Goal: Task Accomplishment & Management: Use online tool/utility

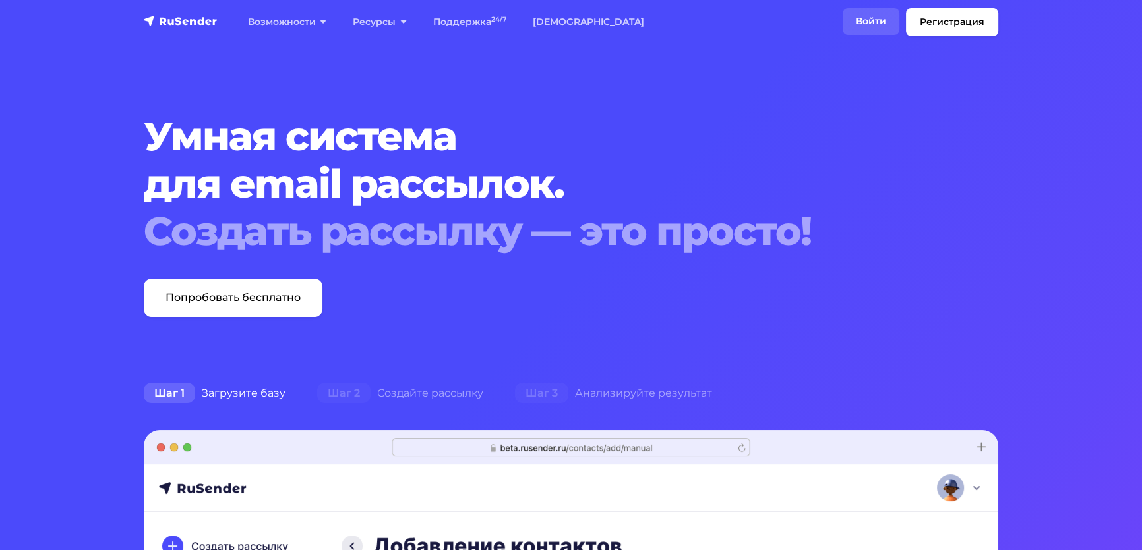
click at [844, 28] on link "Войти" at bounding box center [870, 21] width 57 height 27
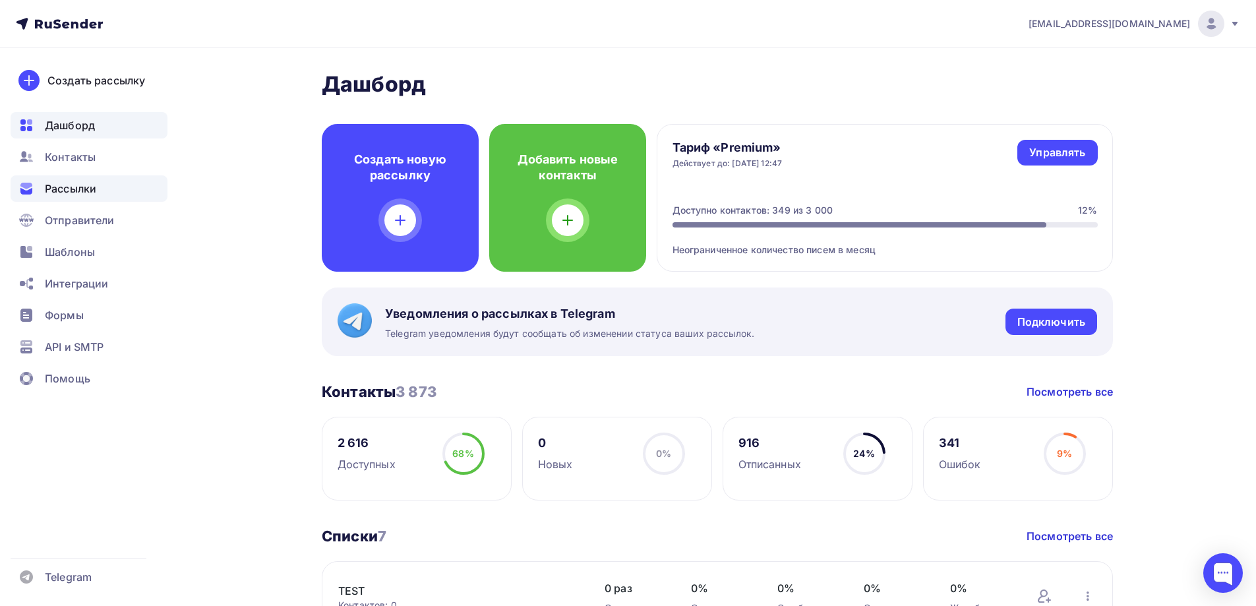
click at [70, 192] on span "Рассылки" at bounding box center [70, 189] width 51 height 16
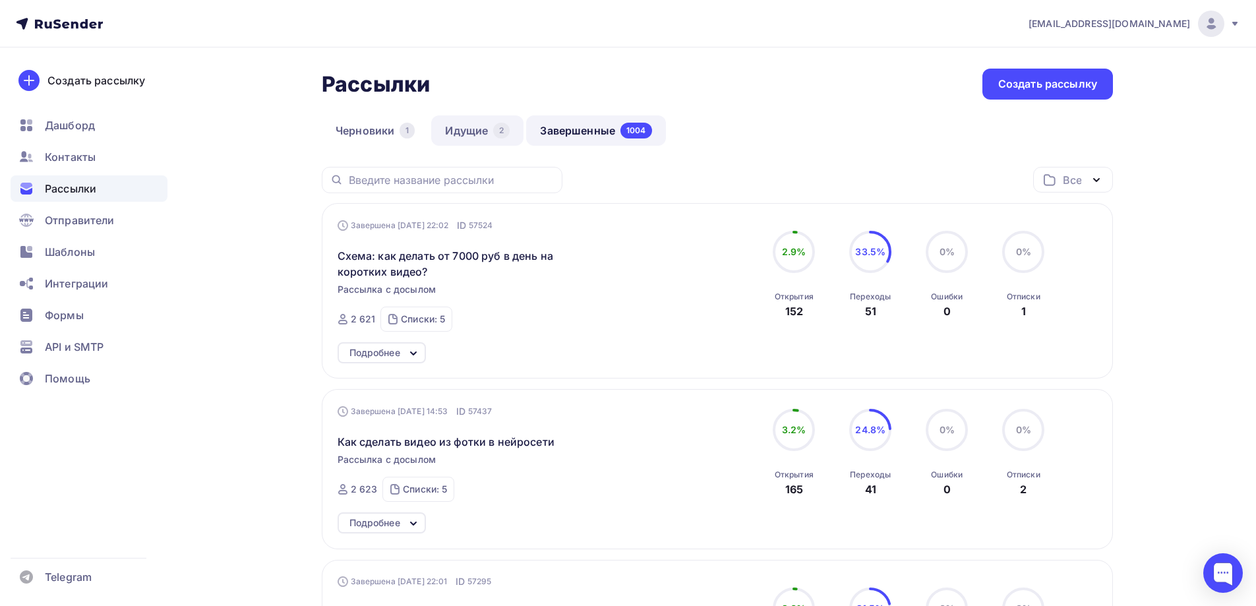
click at [477, 125] on link "Идущие 2" at bounding box center [477, 130] width 92 height 30
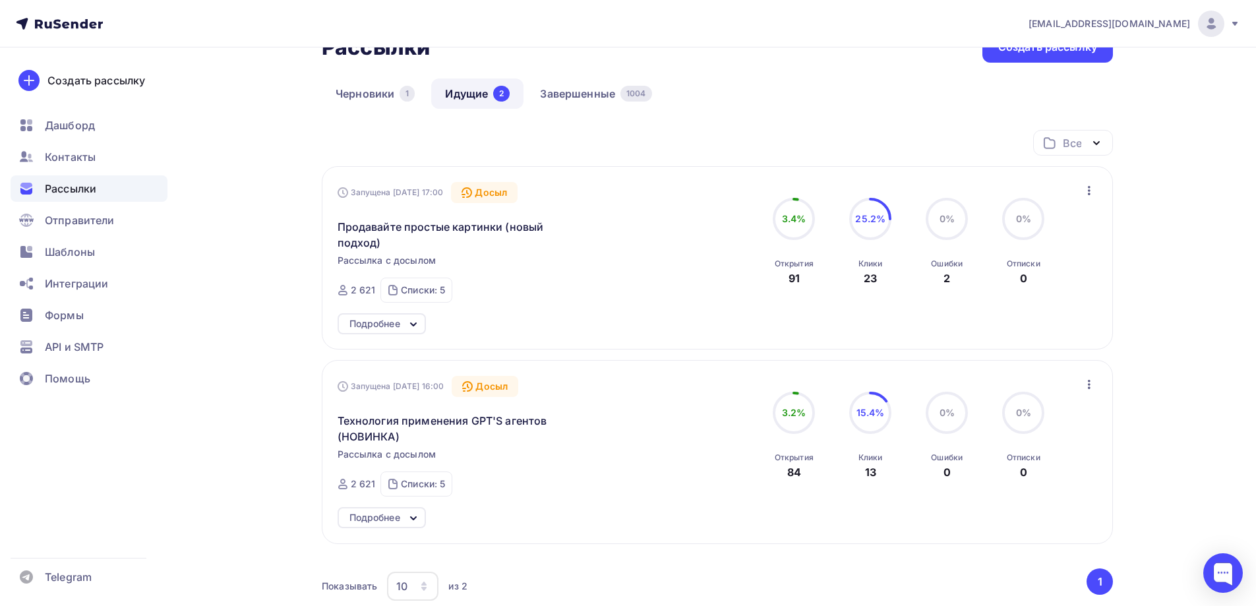
scroll to position [66, 0]
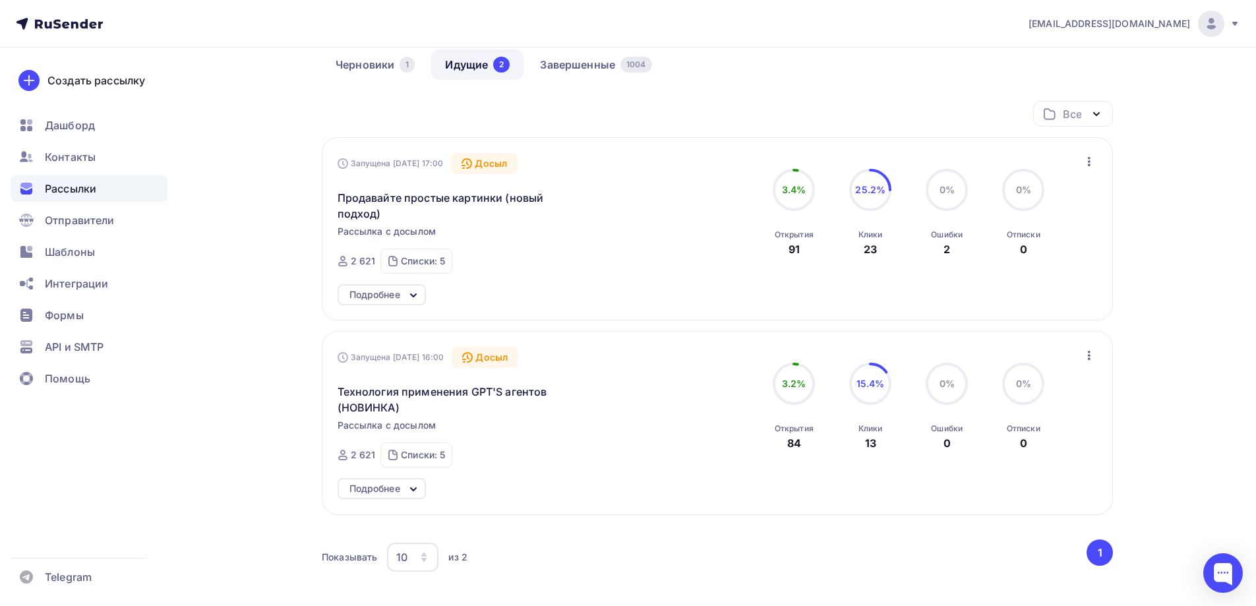
click at [399, 489] on div "Подробнее" at bounding box center [374, 488] width 51 height 16
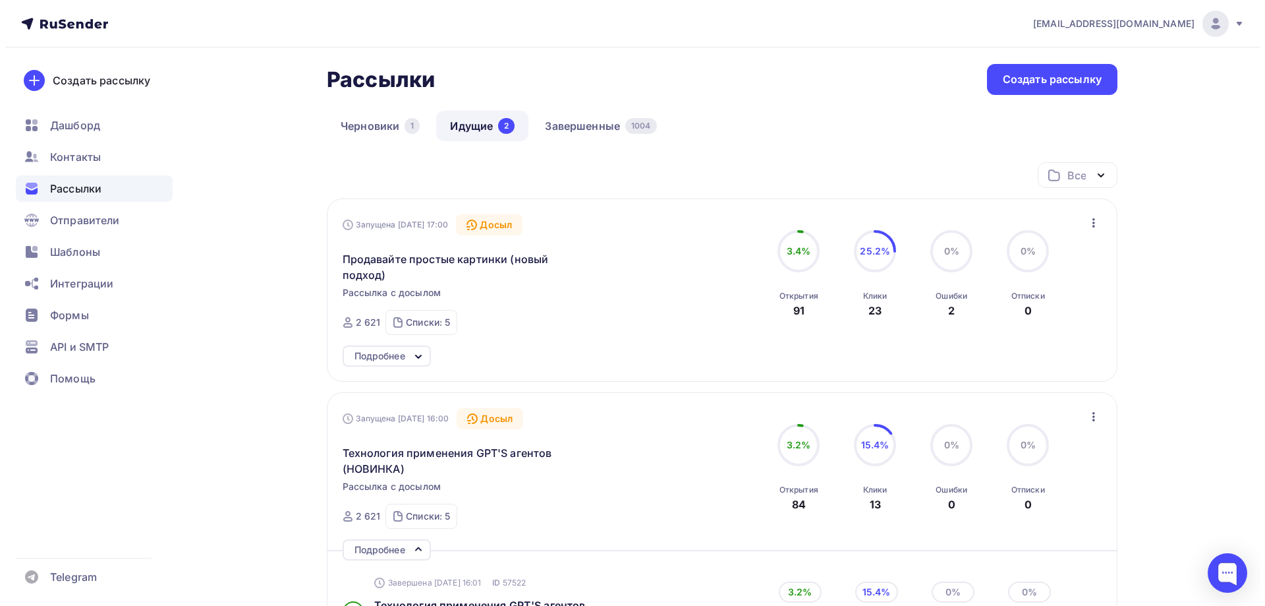
scroll to position [0, 0]
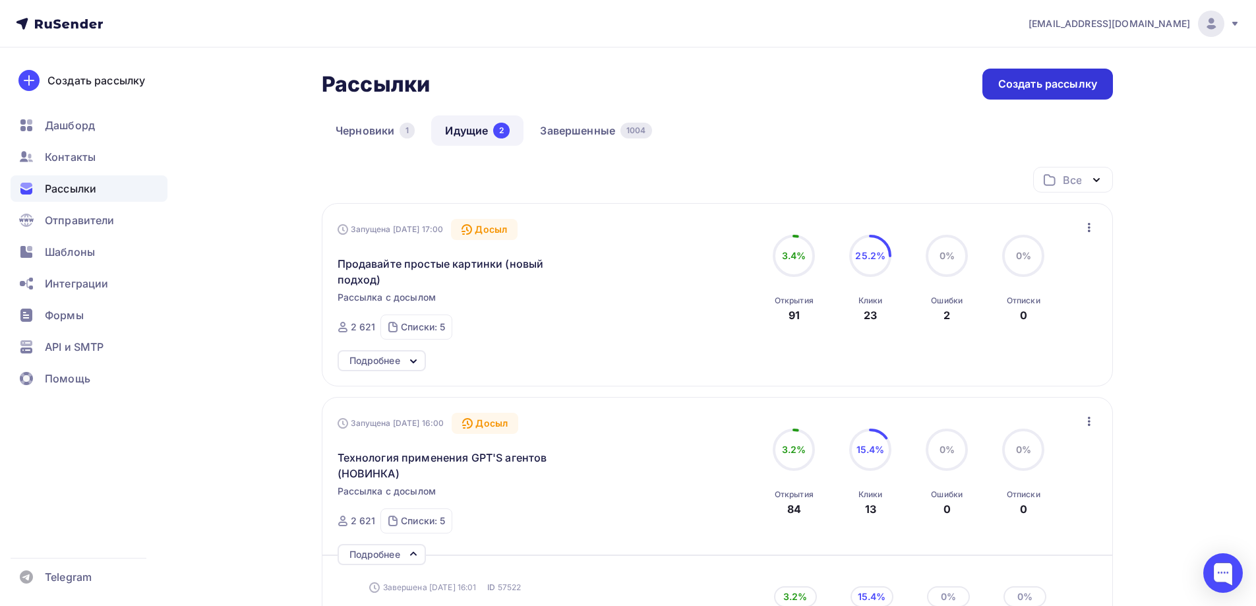
click at [1043, 84] on div "Создать рассылку" at bounding box center [1047, 83] width 99 height 15
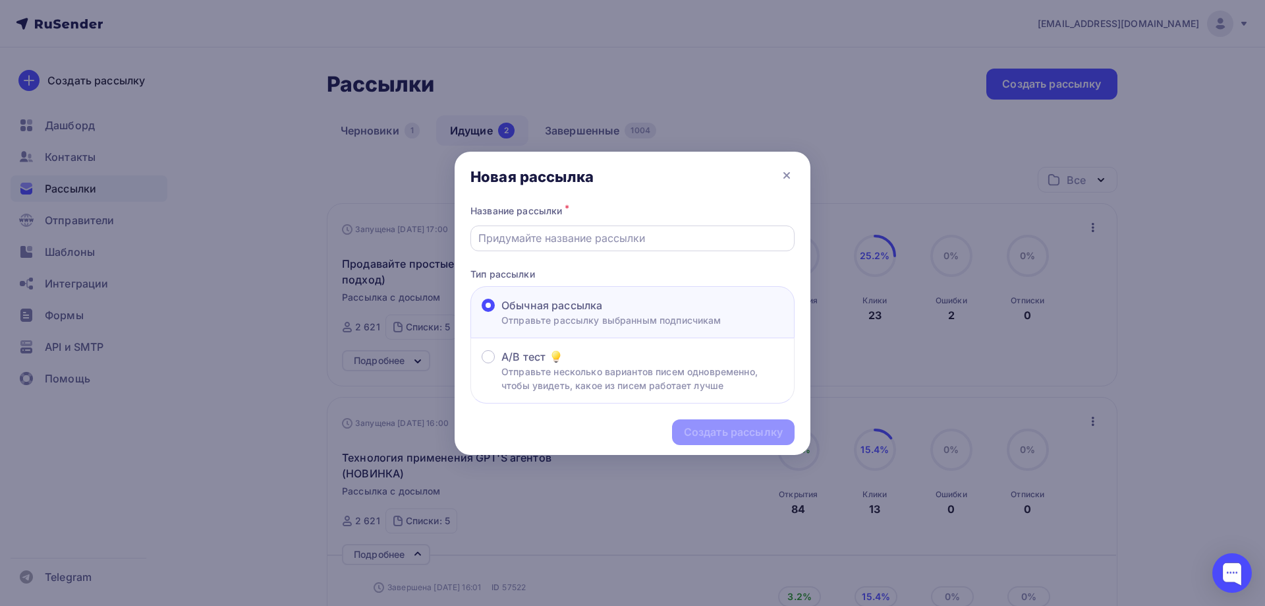
click at [505, 237] on input "text" at bounding box center [632, 238] width 309 height 16
paste input "PDF «Топ 10 нейросетей для работы с графикой"
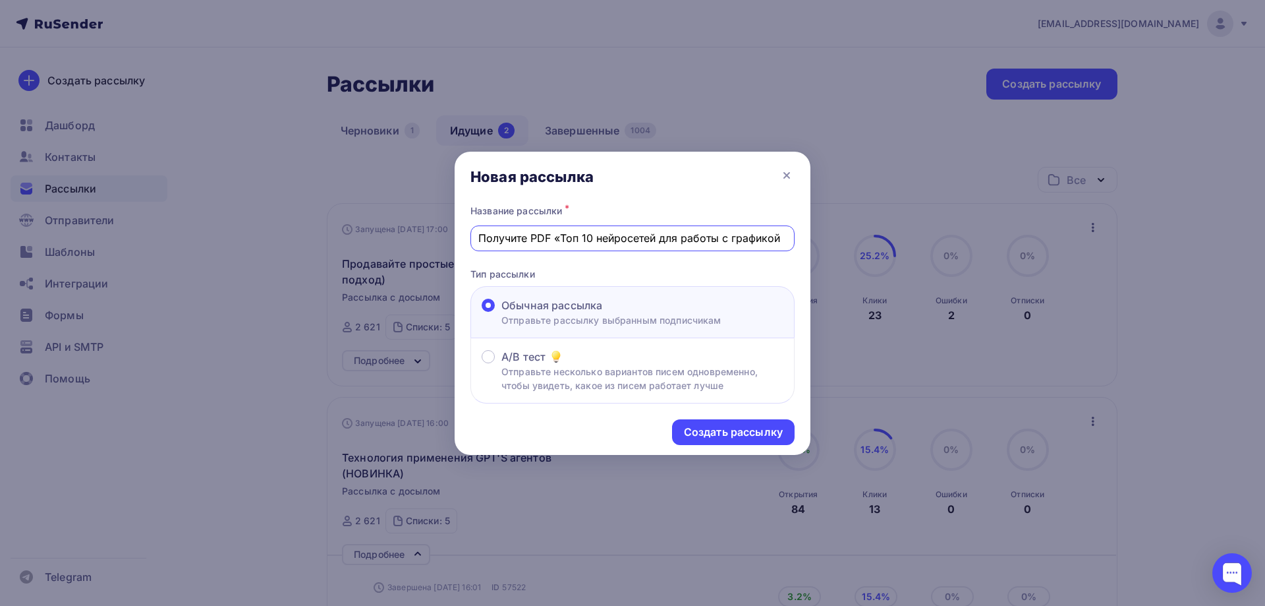
click at [561, 237] on input "Получите PDF «Топ 10 нейросетей для работы с графикой" at bounding box center [632, 238] width 309 height 16
drag, startPoint x: 783, startPoint y: 238, endPoint x: 474, endPoint y: 235, distance: 309.1
click at [474, 235] on div "Получите PDF Топ 10 нейросетей для работы с графикой" at bounding box center [633, 238] width 324 height 26
type input "Получите PDF Топ 10 нейросетей для работы с графикой"
click at [733, 434] on div "Создать рассылку" at bounding box center [733, 431] width 99 height 15
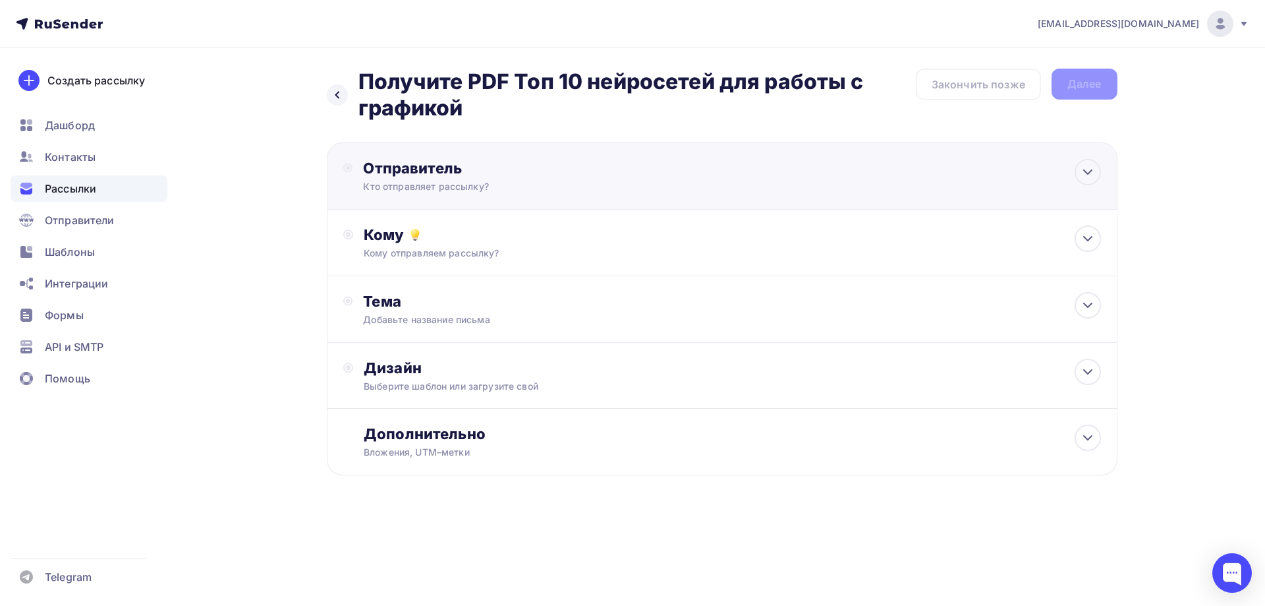
click at [473, 184] on div "Кто отправляет рассылку?" at bounding box center [491, 186] width 257 height 13
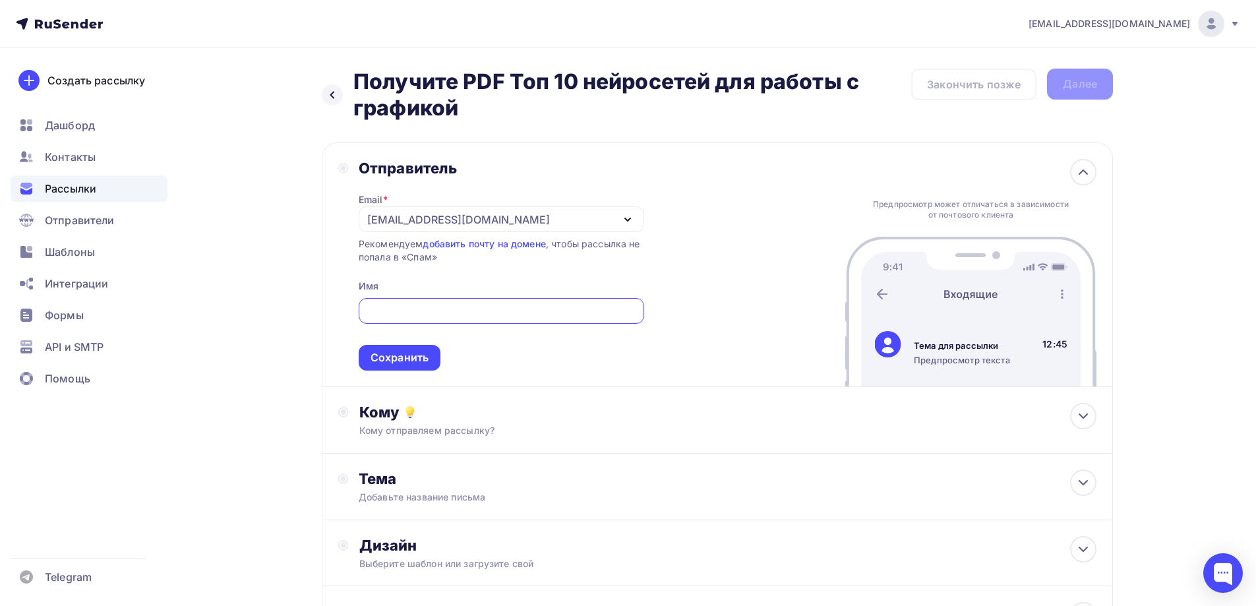
click at [451, 224] on div "[EMAIL_ADDRESS][DOMAIN_NAME]" at bounding box center [458, 220] width 183 height 16
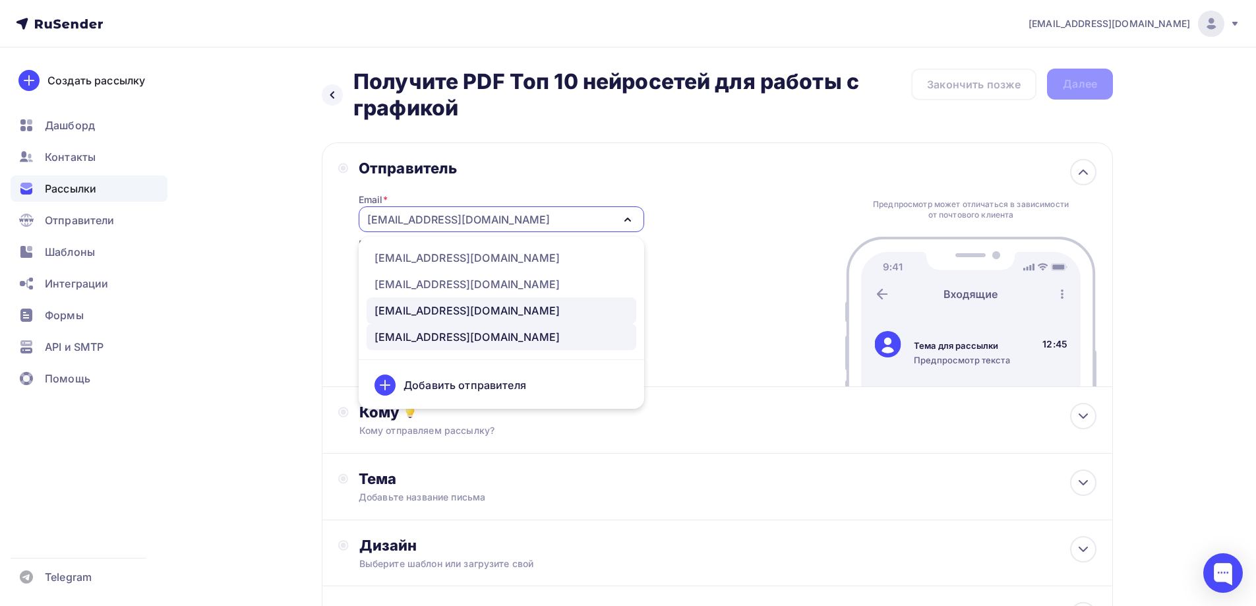
click at [431, 311] on div "[EMAIL_ADDRESS][DOMAIN_NAME]" at bounding box center [466, 311] width 185 height 16
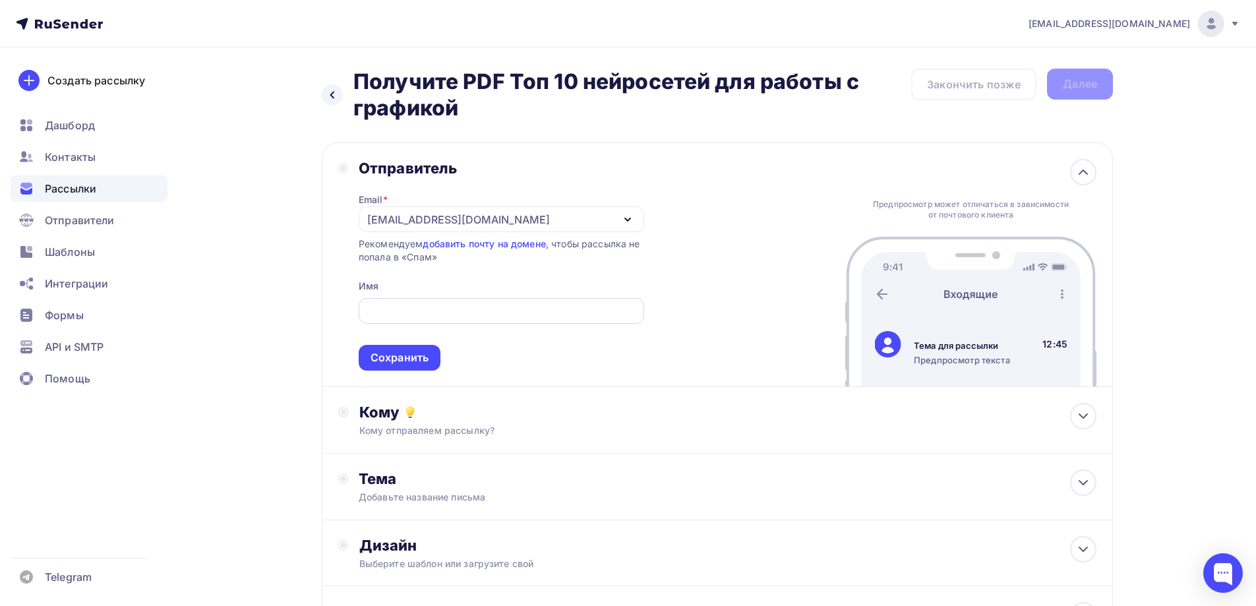
click at [429, 310] on input "text" at bounding box center [501, 311] width 270 height 16
type input "[PERSON_NAME]"
click at [424, 355] on div "Сохранить" at bounding box center [399, 357] width 58 height 15
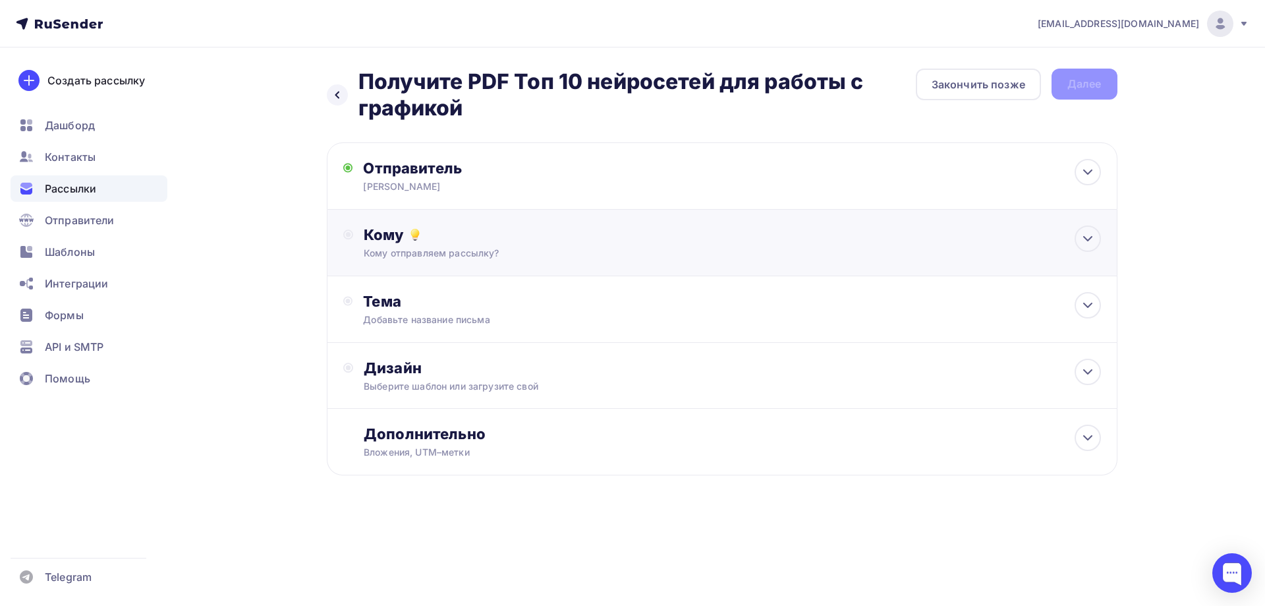
click at [475, 250] on div "Кому отправляем рассылку?" at bounding box center [696, 252] width 664 height 13
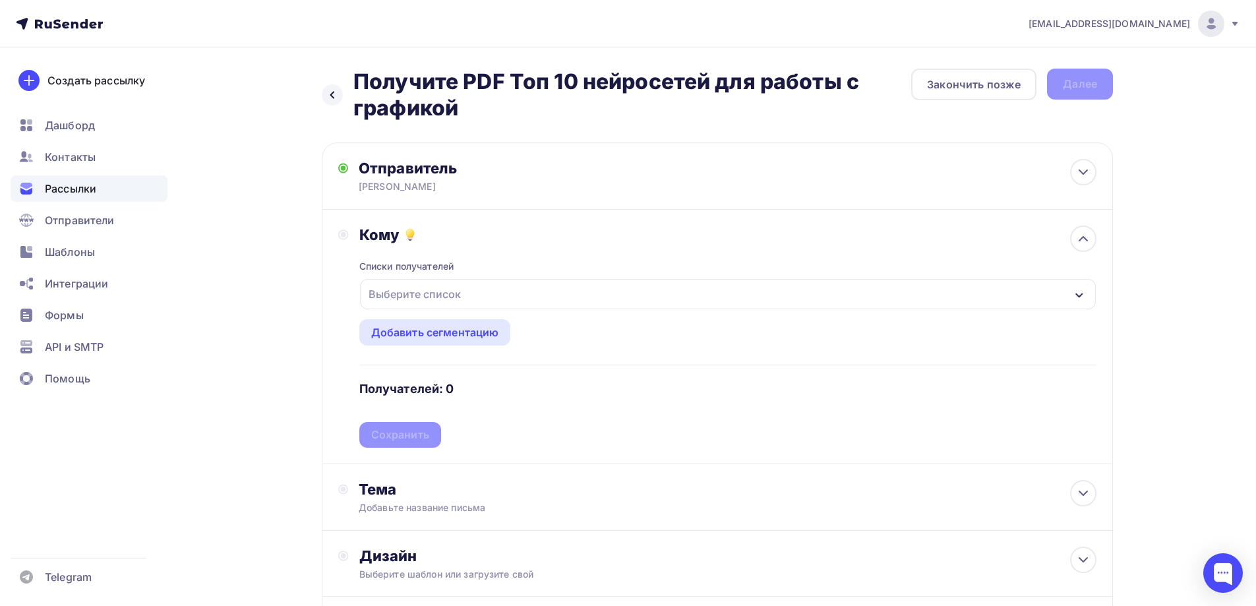
click at [453, 291] on div "Выберите список" at bounding box center [414, 294] width 103 height 24
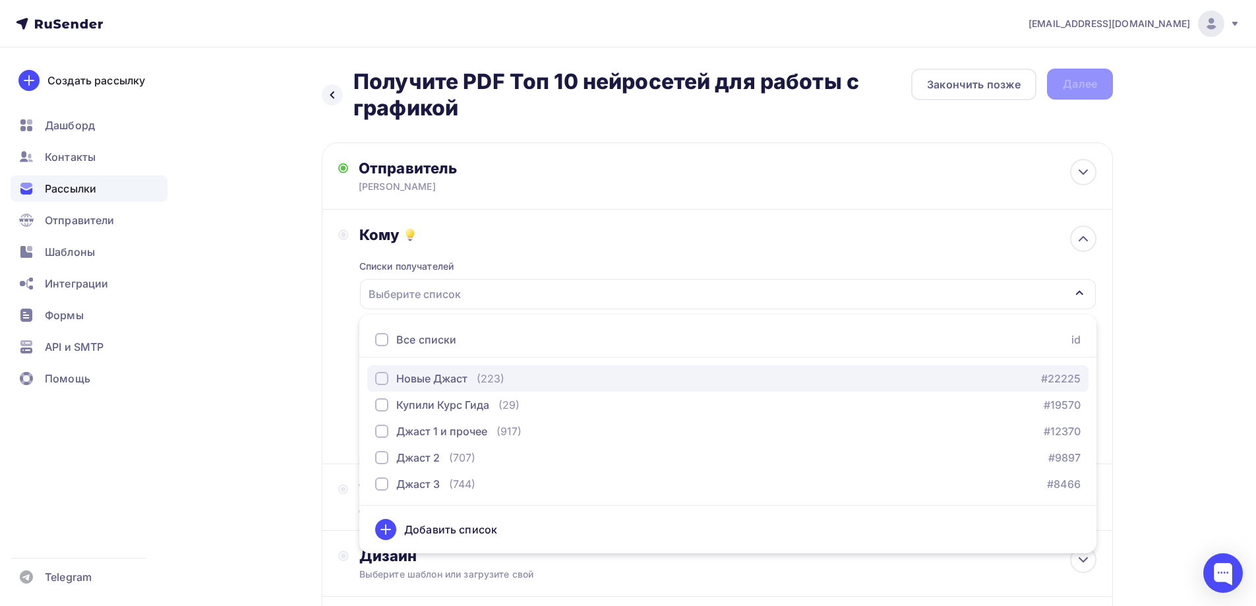
click at [383, 380] on div "button" at bounding box center [381, 378] width 13 height 13
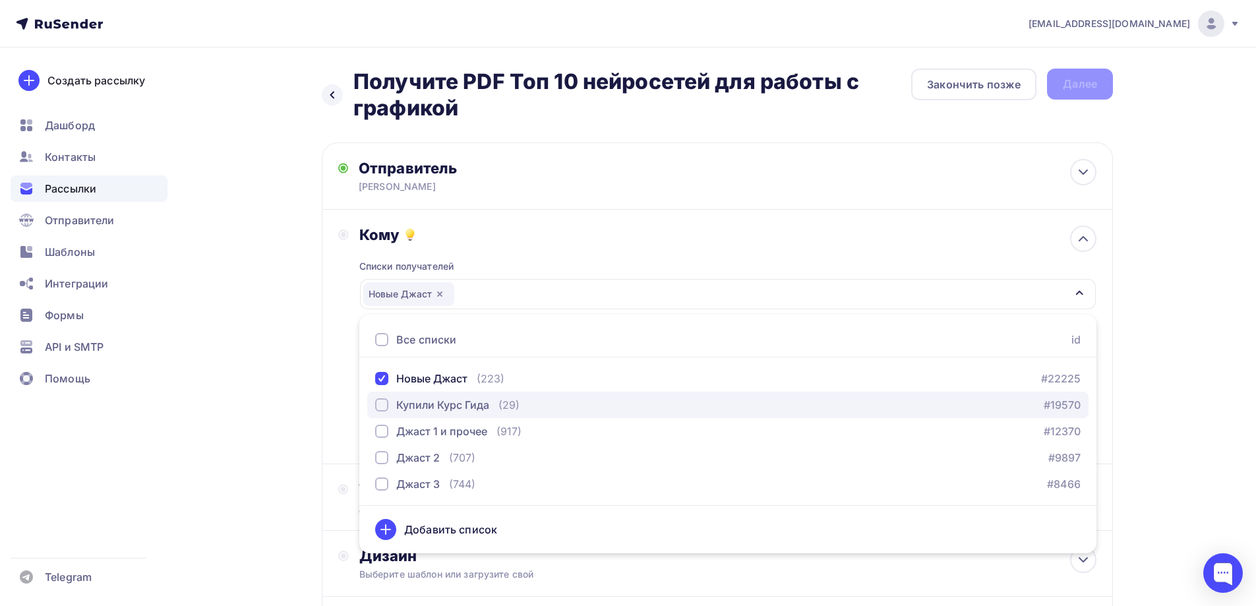
click at [383, 404] on div "button" at bounding box center [381, 404] width 13 height 13
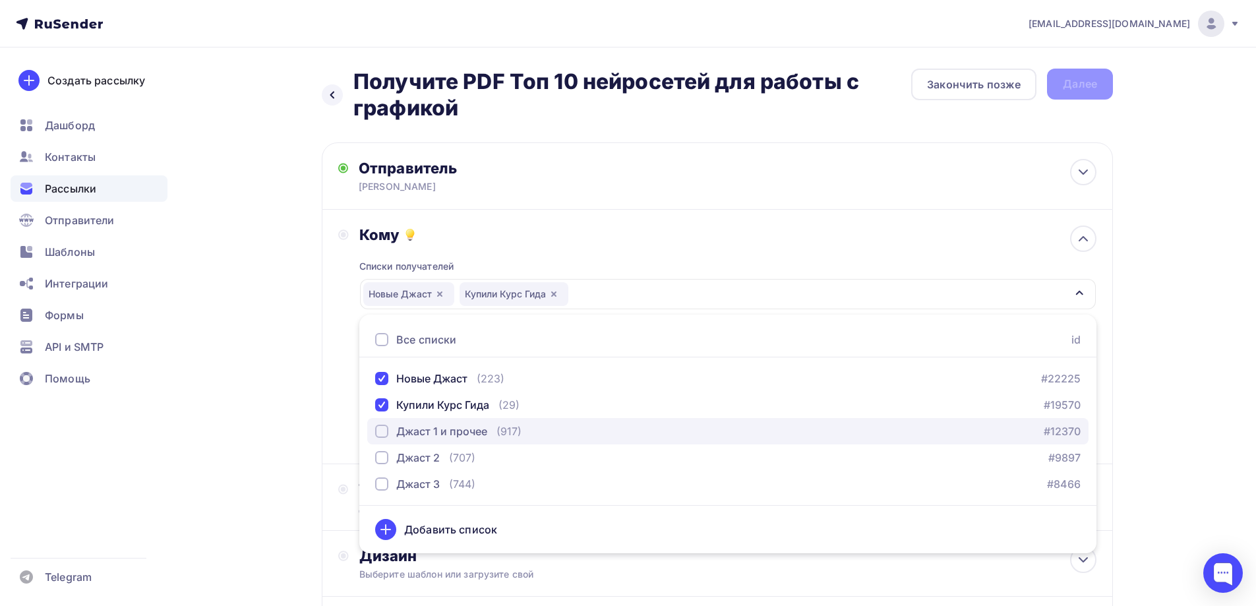
click at [386, 430] on div "button" at bounding box center [381, 430] width 13 height 13
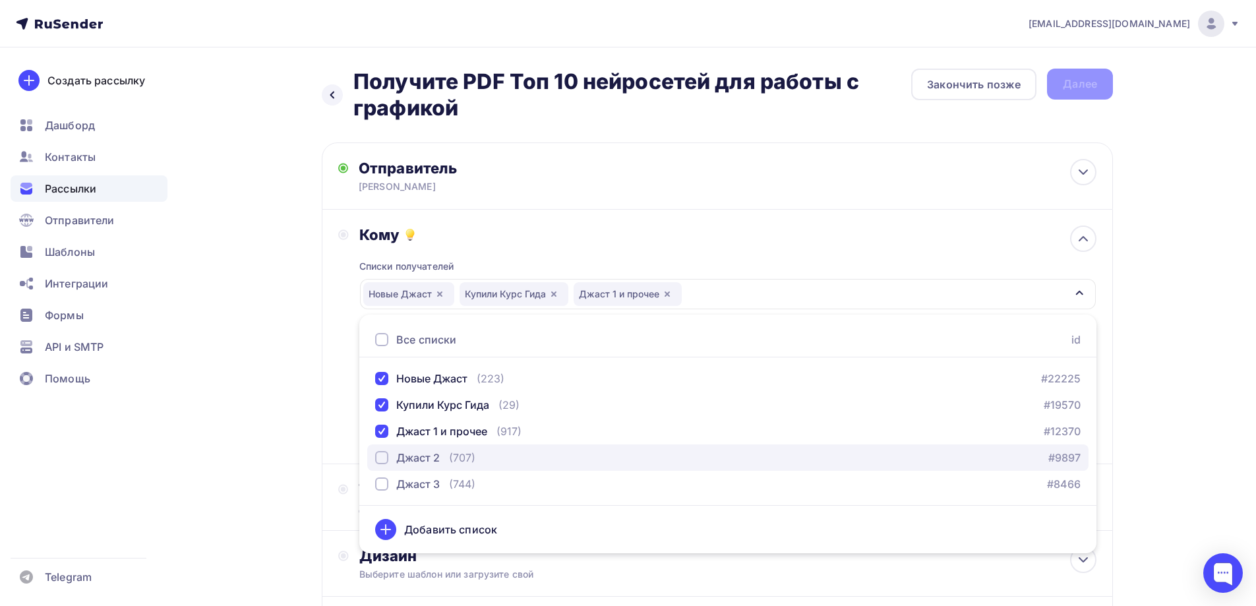
click at [382, 456] on div "button" at bounding box center [381, 457] width 13 height 13
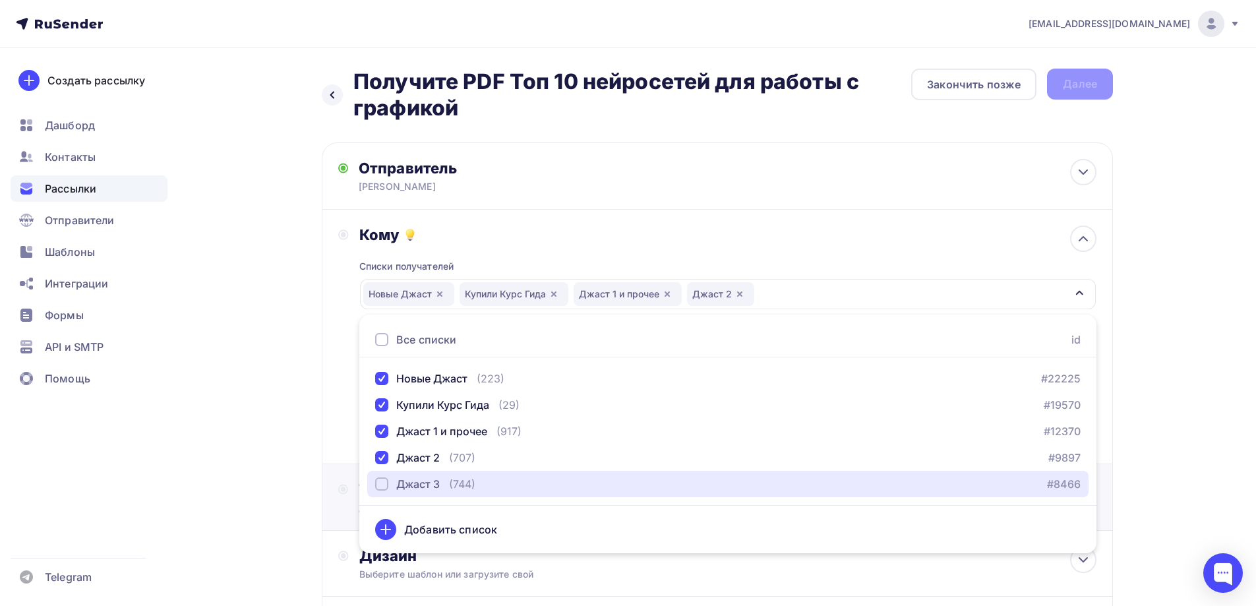
drag, startPoint x: 383, startPoint y: 481, endPoint x: 355, endPoint y: 474, distance: 29.3
click at [383, 482] on div "button" at bounding box center [381, 483] width 13 height 13
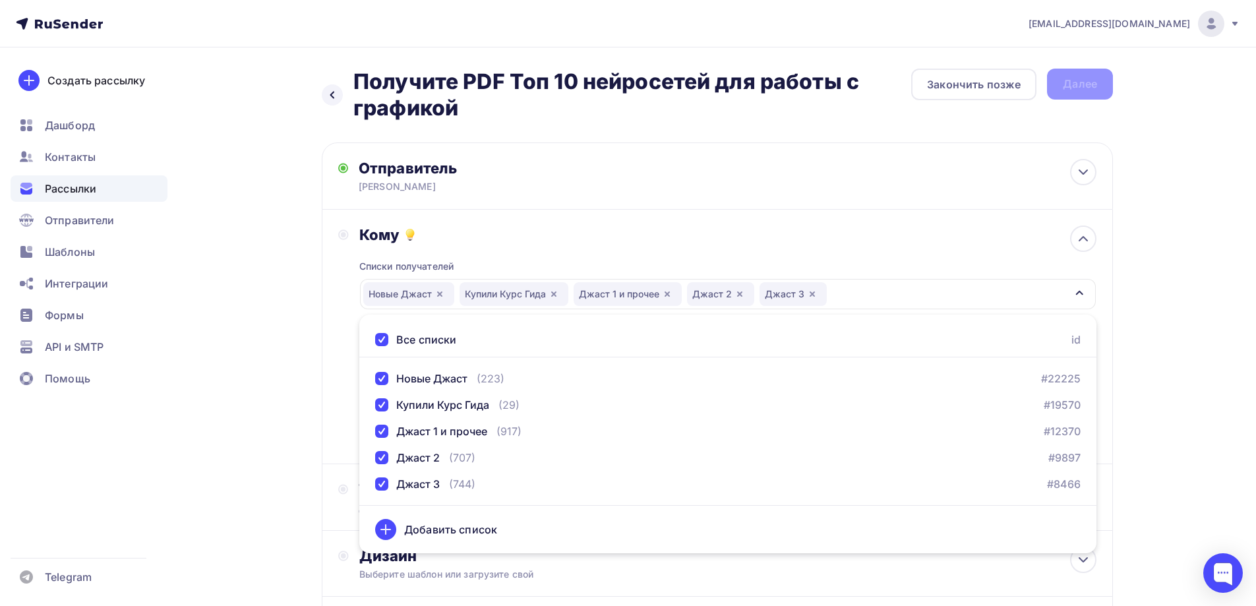
click at [243, 439] on div "Назад Получите PDF Топ 10 нейросетей для работы с графикой Получите PDF Топ 10 …" at bounding box center [628, 397] width 1080 height 701
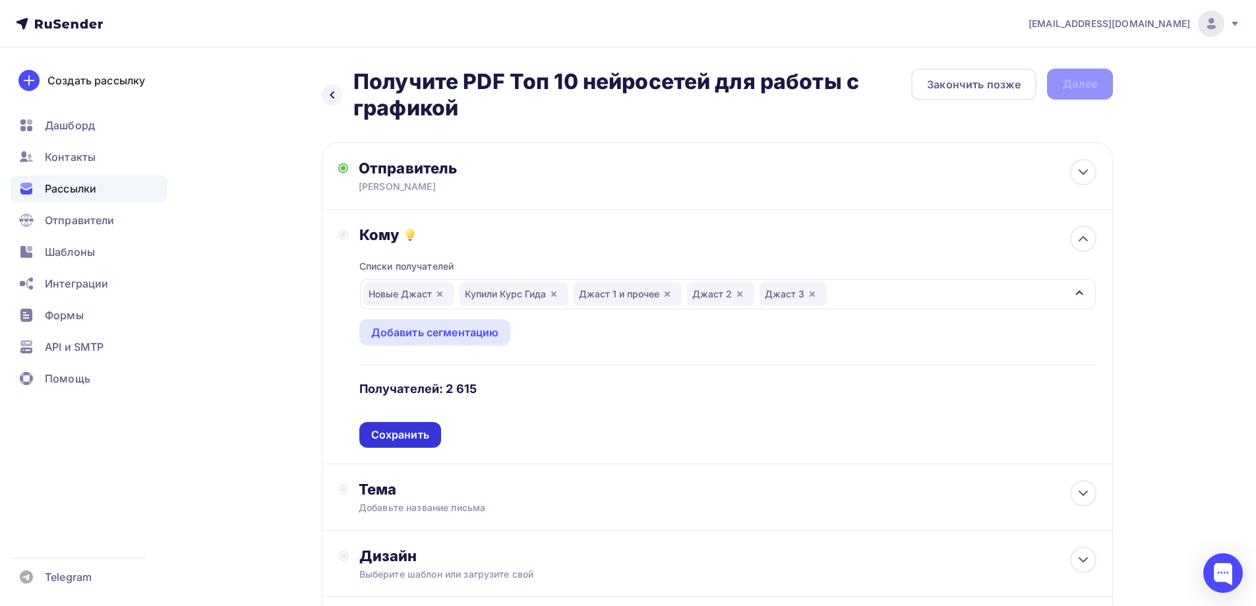
click at [402, 441] on div "Сохранить" at bounding box center [400, 434] width 58 height 15
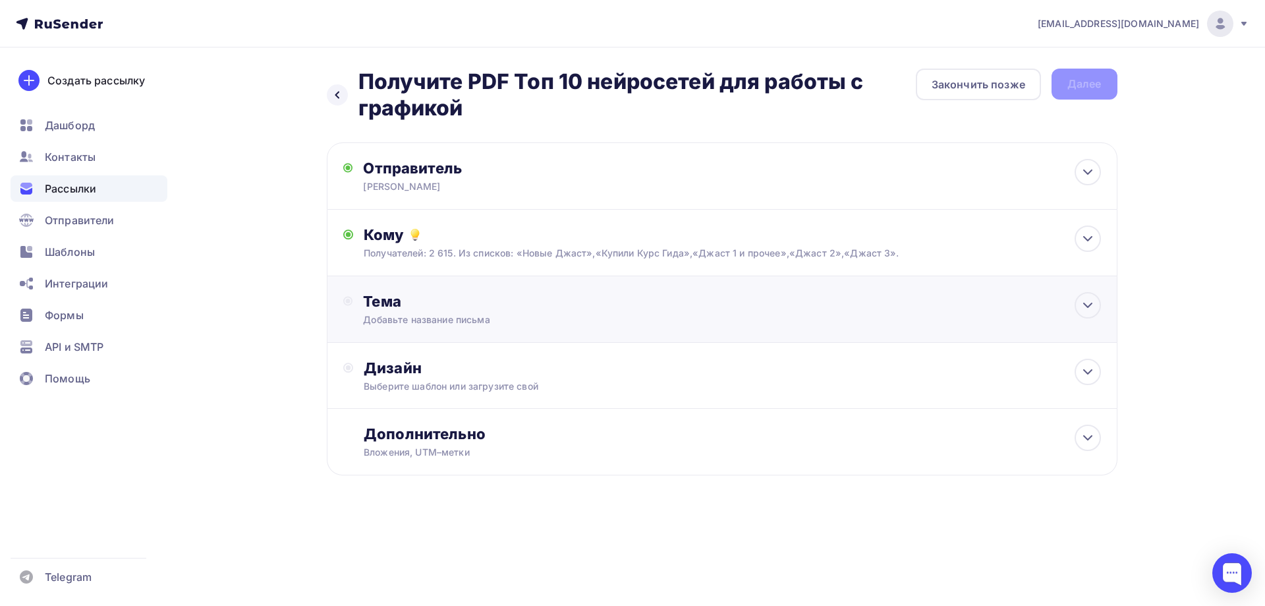
click at [393, 298] on div "Тема" at bounding box center [493, 301] width 260 height 18
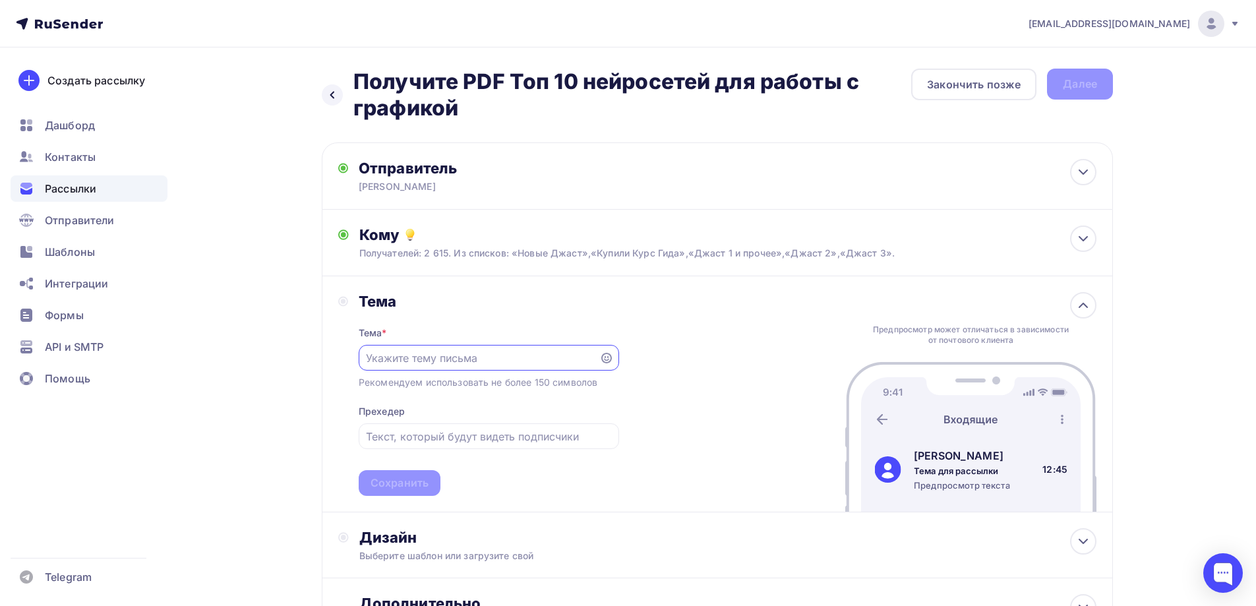
paste input "Получите PDF Топ 10 нейросетей для работы с графикой"
type input "Получите PDF Топ 10 нейросетей для работы с графикой"
click at [403, 492] on div "Сохранить" at bounding box center [400, 483] width 82 height 26
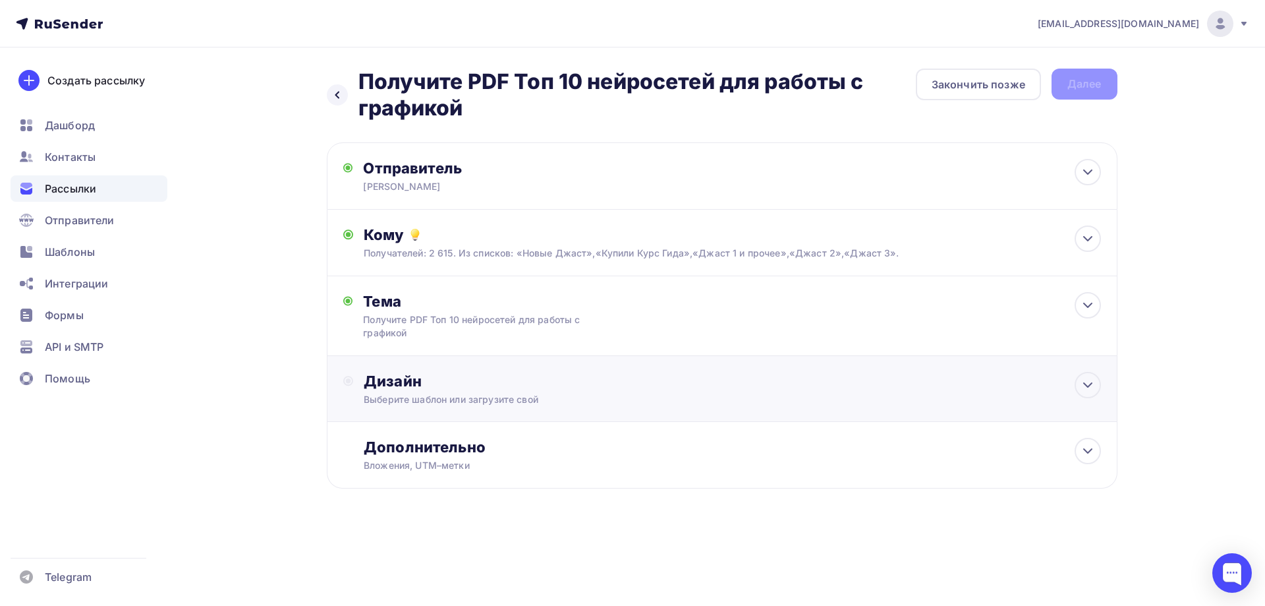
click at [403, 396] on div "Выберите шаблон или загрузите свой" at bounding box center [696, 399] width 664 height 13
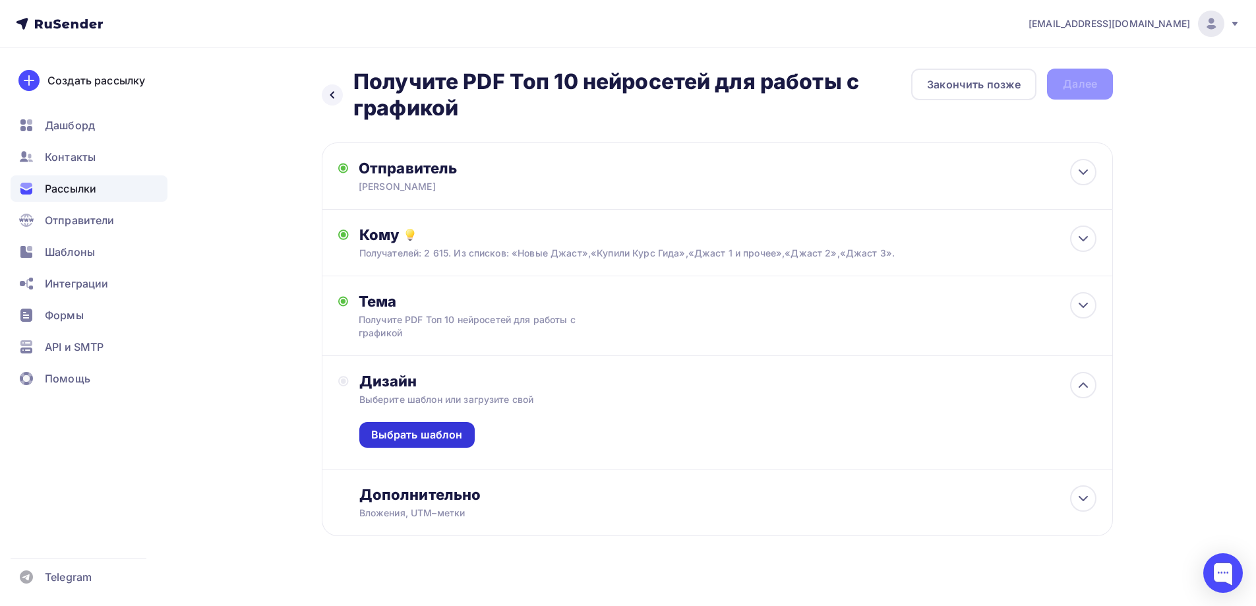
click at [402, 436] on div "Выбрать шаблон" at bounding box center [417, 434] width 92 height 15
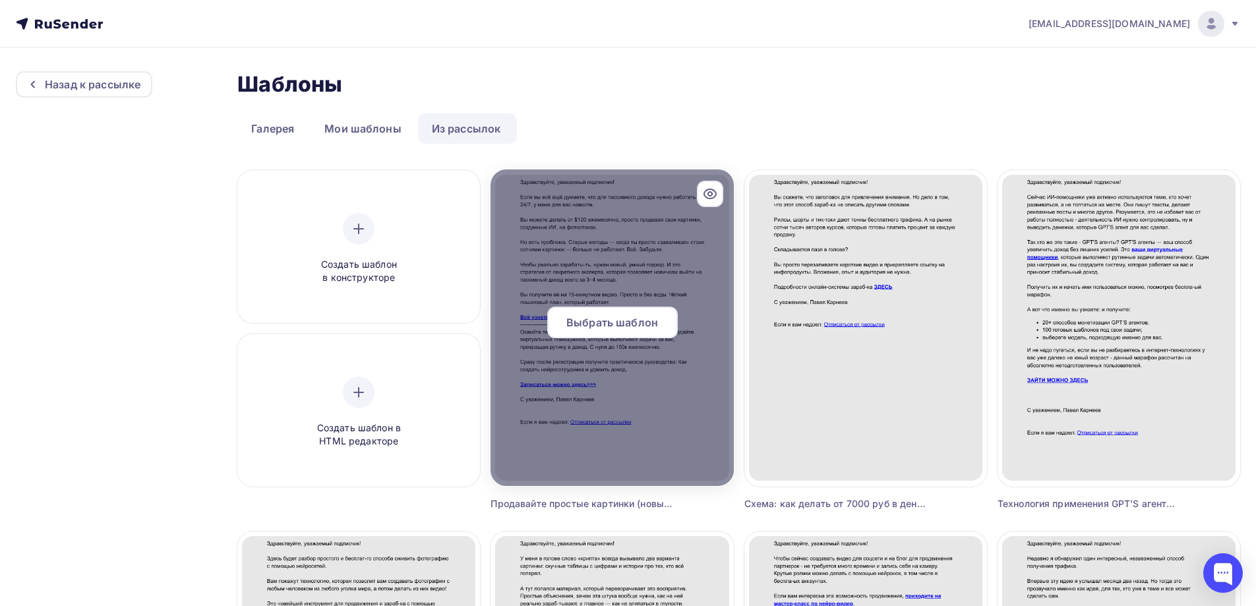
click at [626, 326] on span "Выбрать шаблон" at bounding box center [612, 322] width 92 height 16
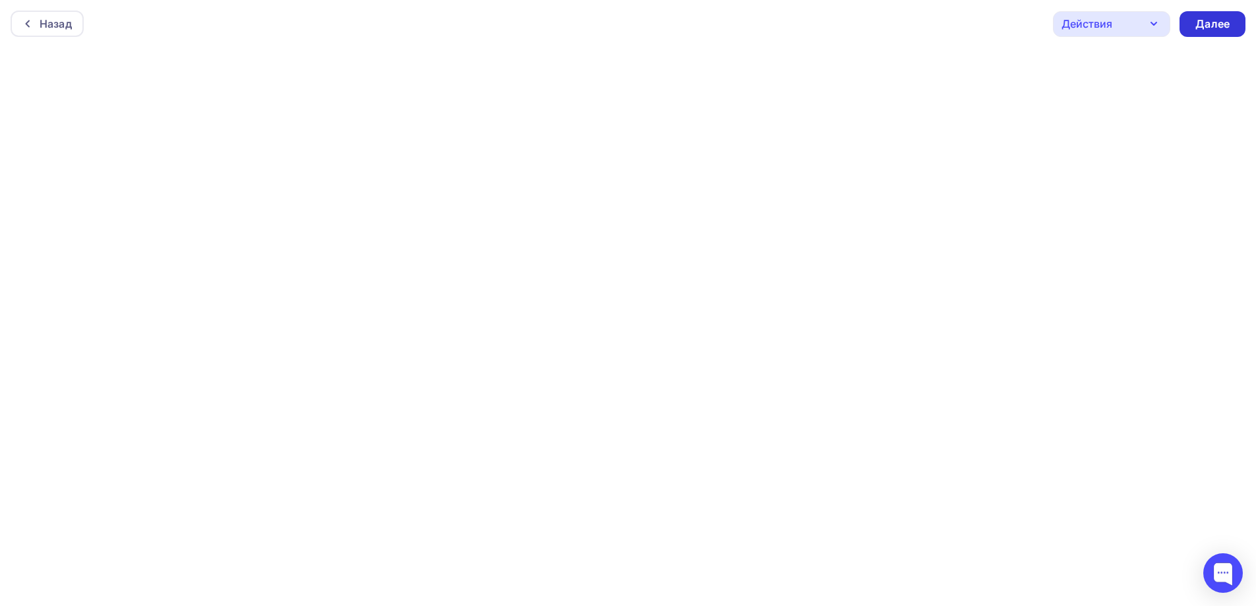
click at [1213, 28] on div "Далее" at bounding box center [1212, 23] width 34 height 15
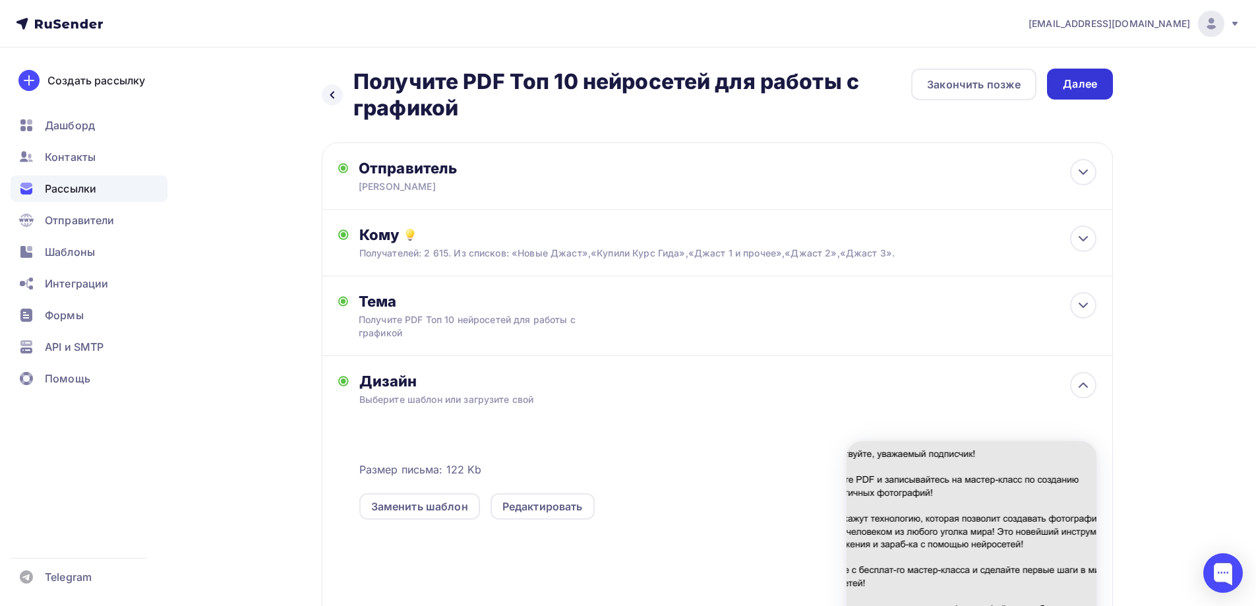
click at [1076, 85] on div "Далее" at bounding box center [1079, 83] width 34 height 15
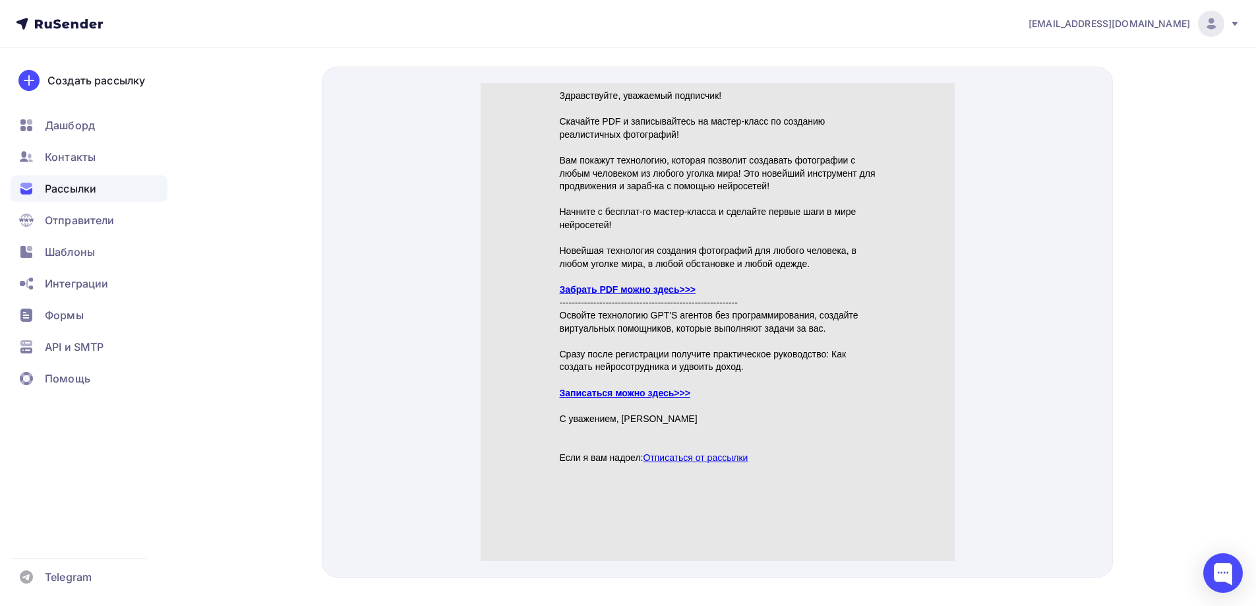
scroll to position [553, 0]
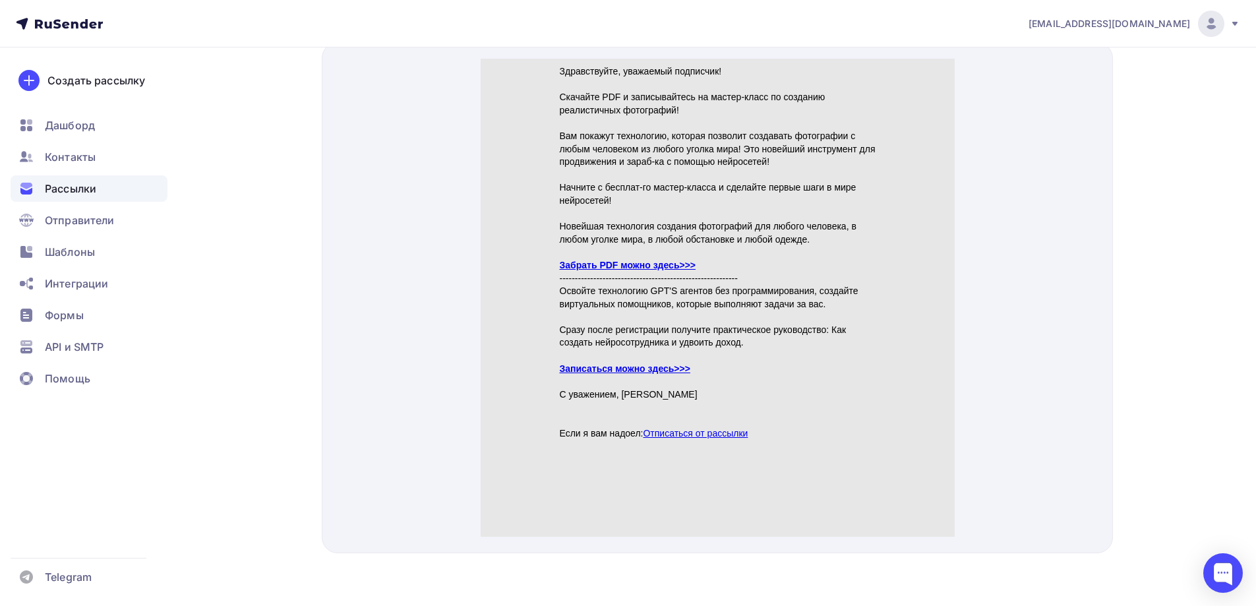
click at [674, 246] on link "Забрать PDF можно здесь>>>" at bounding box center [627, 249] width 136 height 11
click at [656, 353] on link "Записаться можно здесь>>>" at bounding box center [624, 352] width 130 height 11
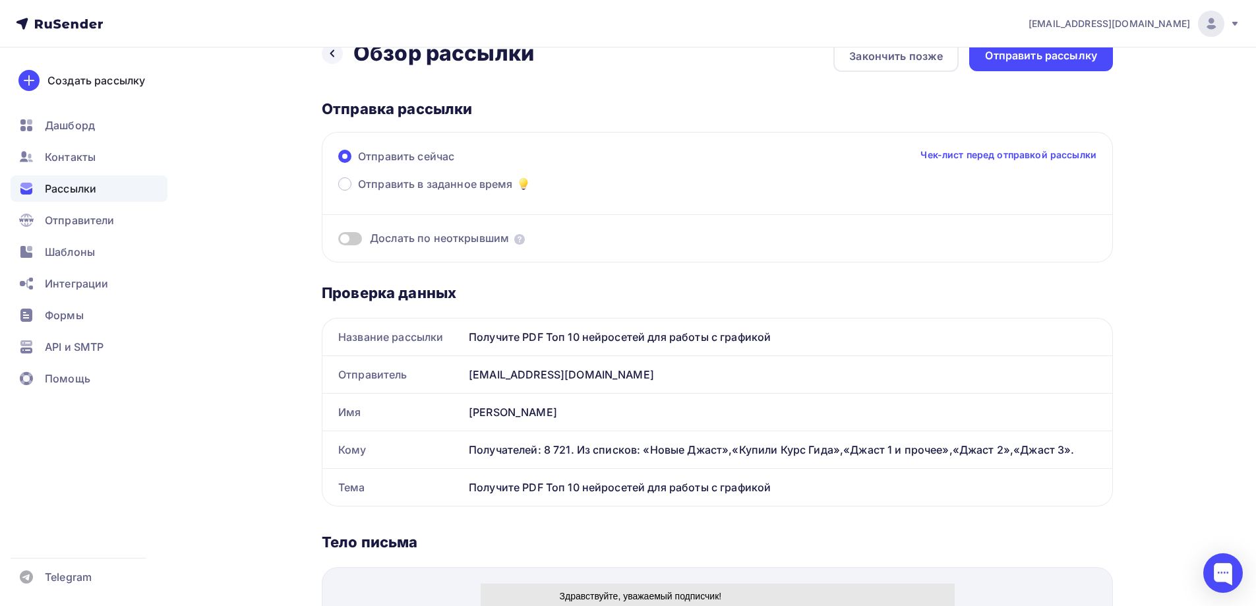
scroll to position [0, 0]
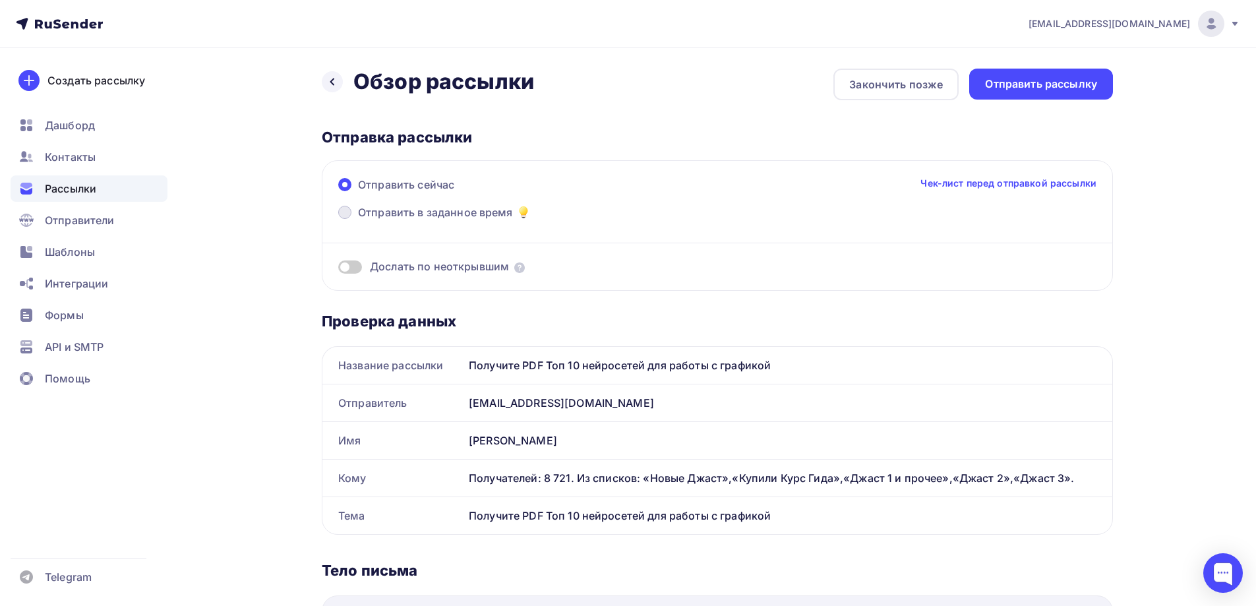
click at [346, 213] on span at bounding box center [344, 212] width 13 height 13
click at [358, 220] on input "Отправить в заданное время" at bounding box center [358, 220] width 0 height 0
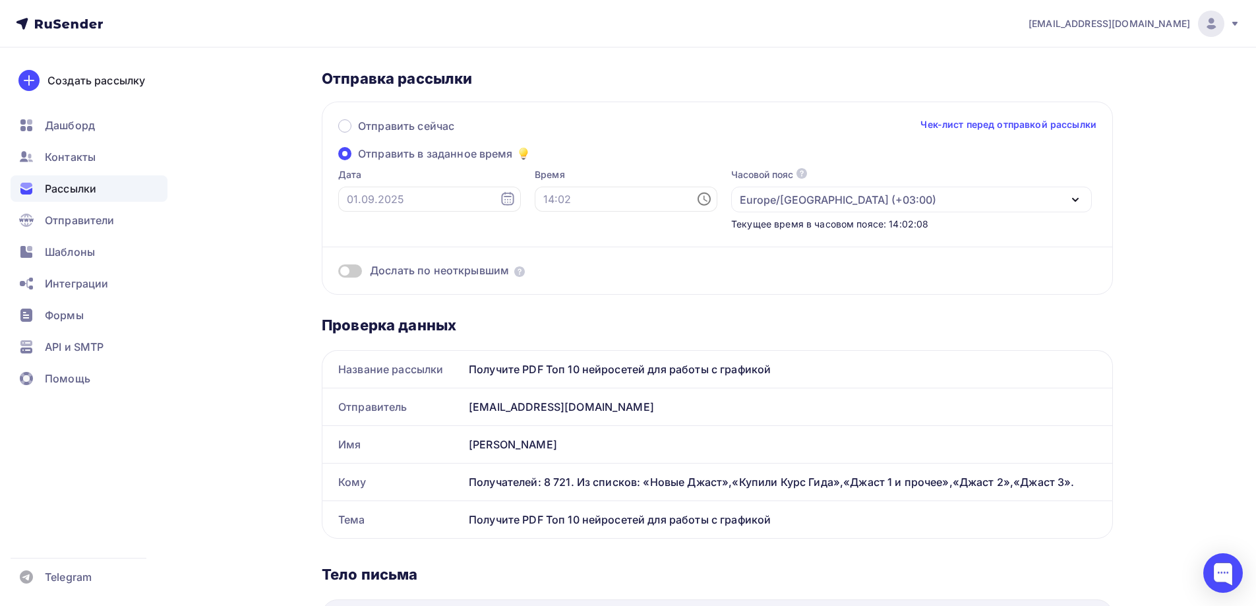
scroll to position [66, 0]
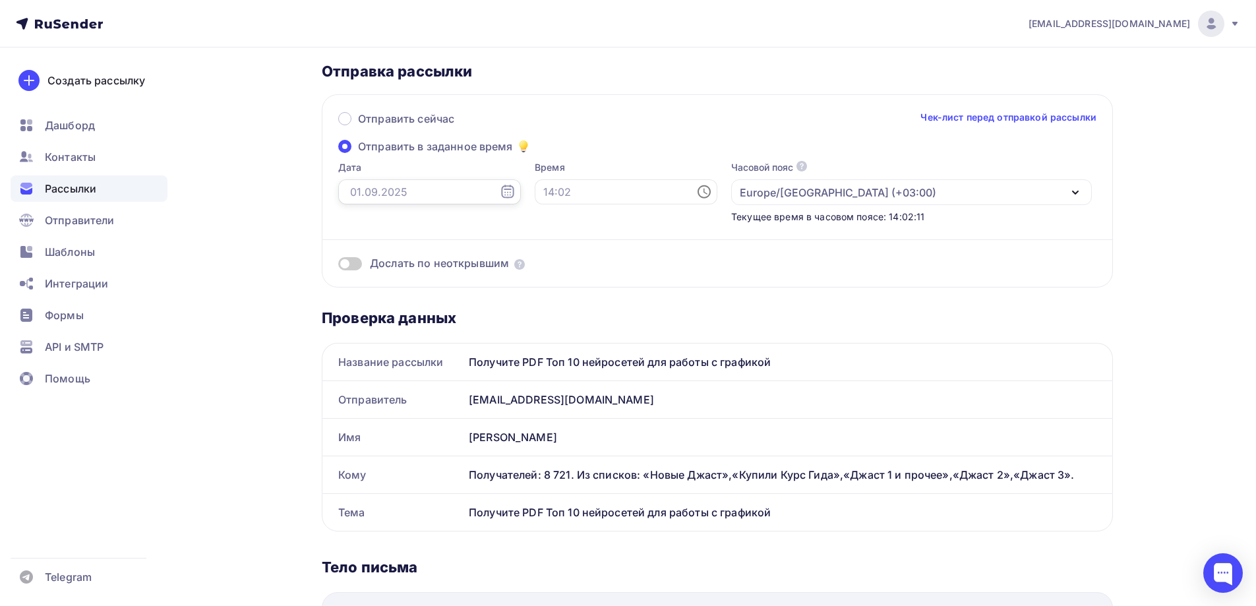
click at [422, 191] on input "text" at bounding box center [429, 191] width 183 height 25
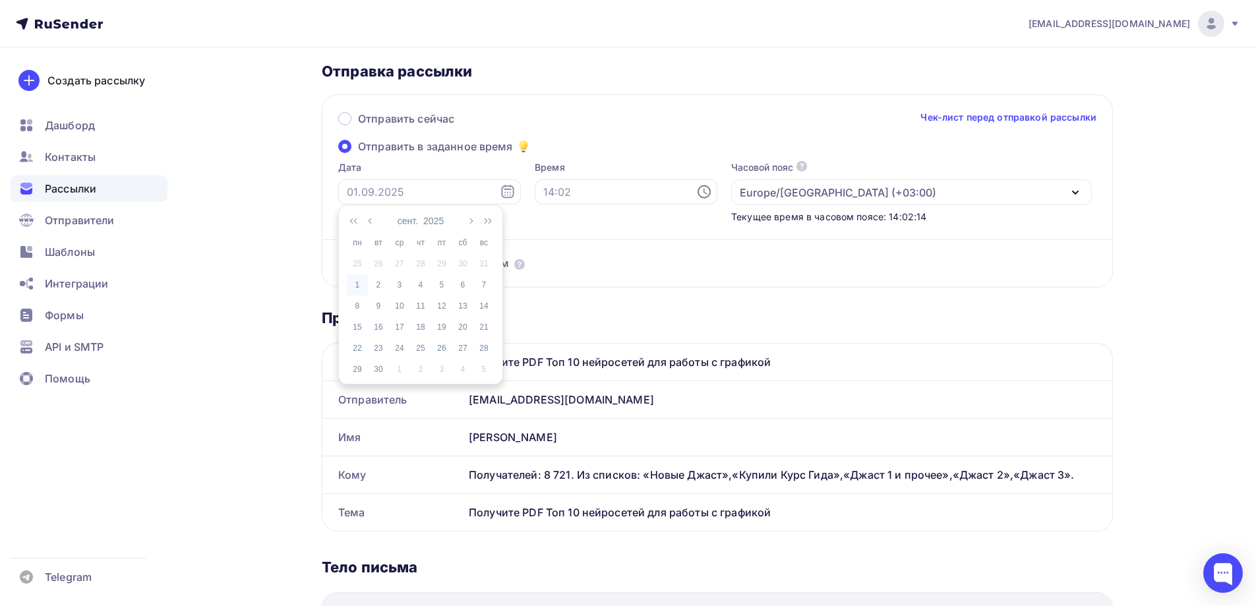
click at [357, 283] on div "1" at bounding box center [357, 285] width 21 height 12
type input "[DATE]"
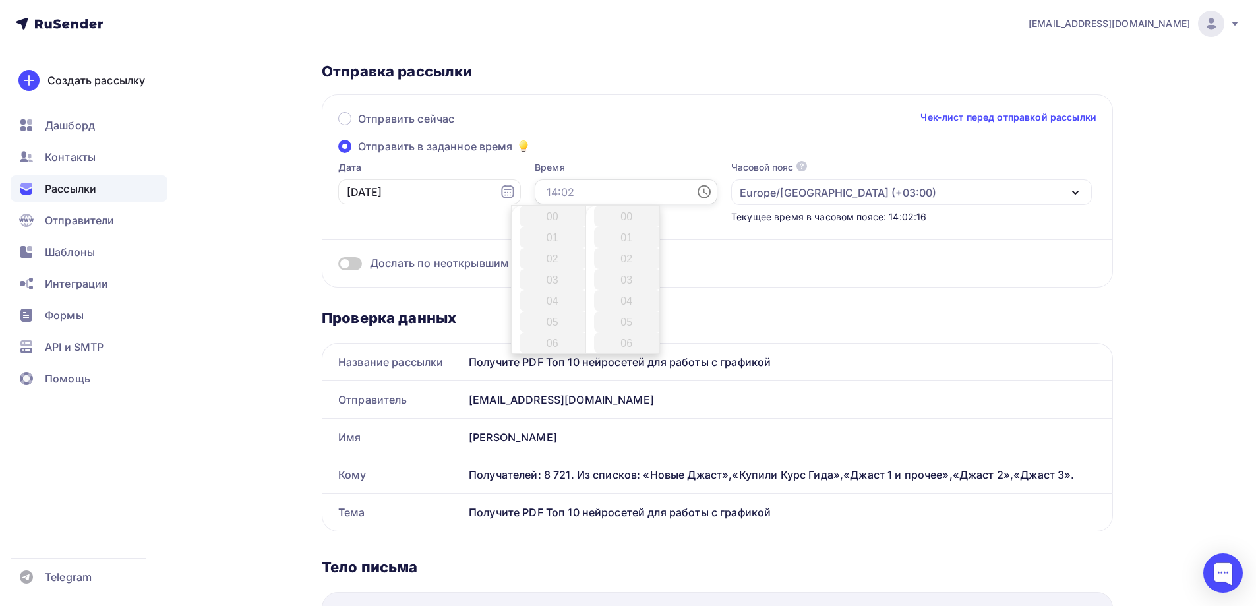
click at [544, 194] on input "text" at bounding box center [626, 191] width 183 height 25
click at [348, 119] on span at bounding box center [344, 118] width 13 height 13
click at [358, 127] on input "Отправить сейчас" at bounding box center [358, 127] width 0 height 0
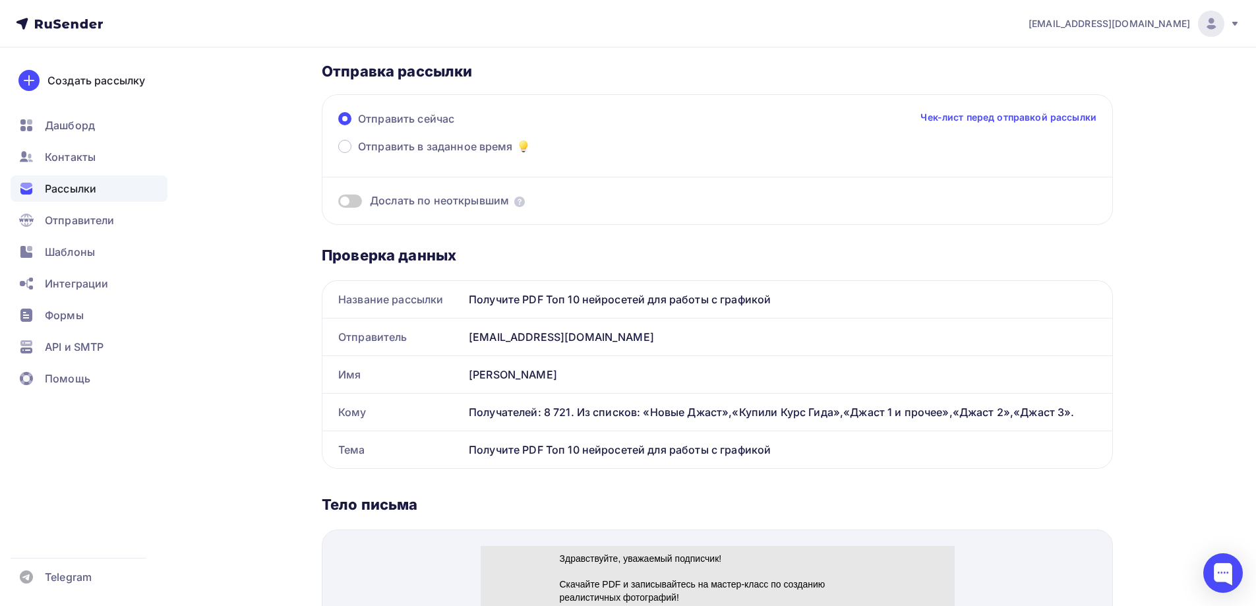
click at [355, 202] on span at bounding box center [350, 200] width 24 height 13
click at [338, 203] on input "checkbox" at bounding box center [338, 203] width 0 height 0
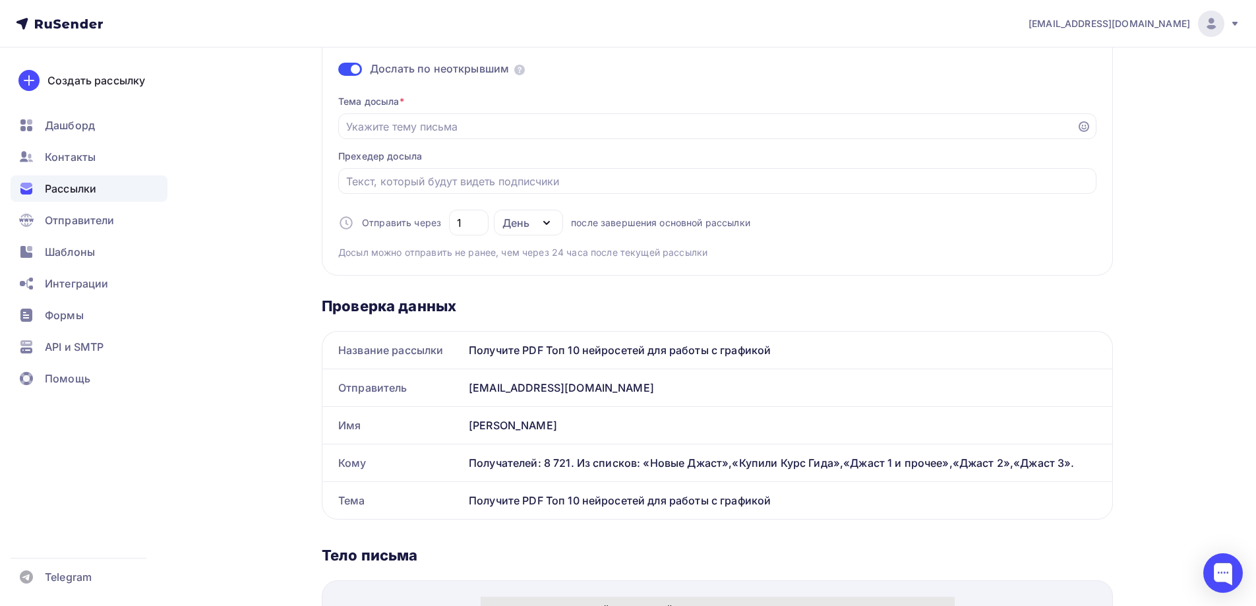
drag, startPoint x: 794, startPoint y: 346, endPoint x: 465, endPoint y: 347, distance: 328.9
click at [465, 347] on div "Получите PDF Топ 10 нейросетей для работы с графикой" at bounding box center [787, 350] width 649 height 37
copy div "Получите PDF Топ 10 нейросетей для работы с графикой"
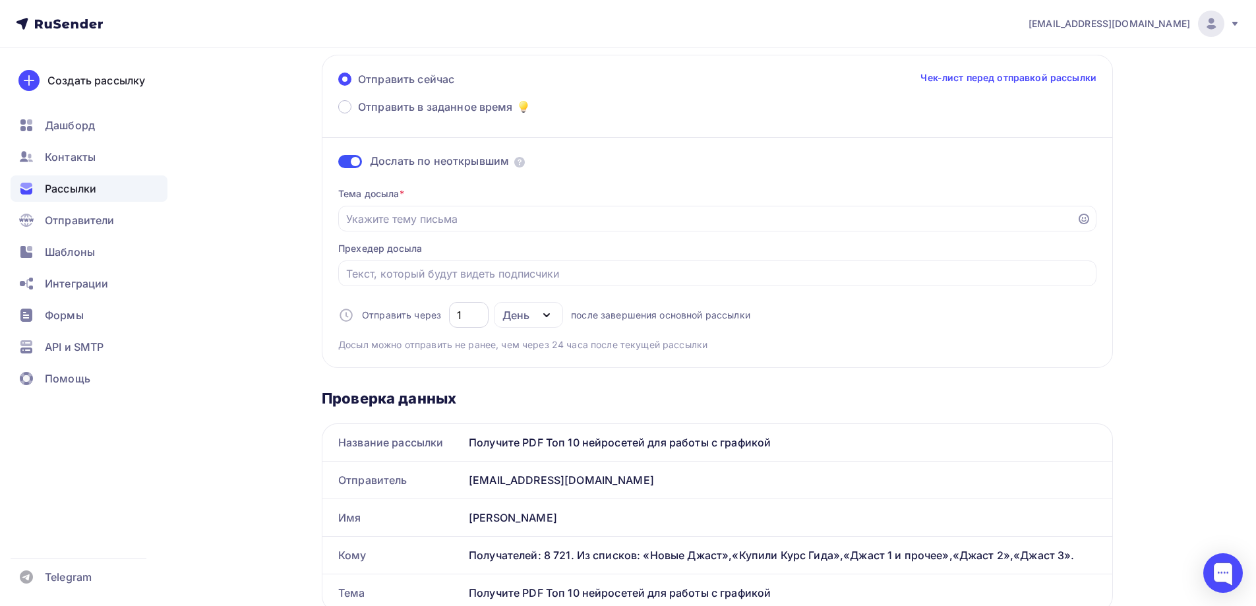
scroll to position [66, 0]
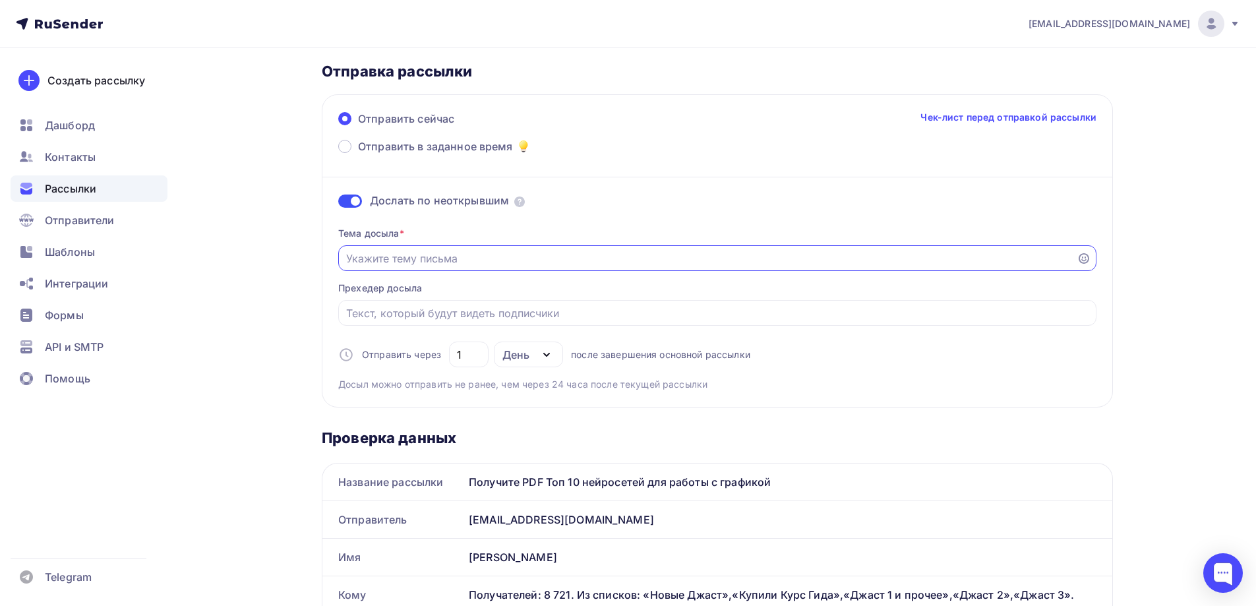
paste input "Получите PDF Топ 10 нейросетей для работы с графикой"
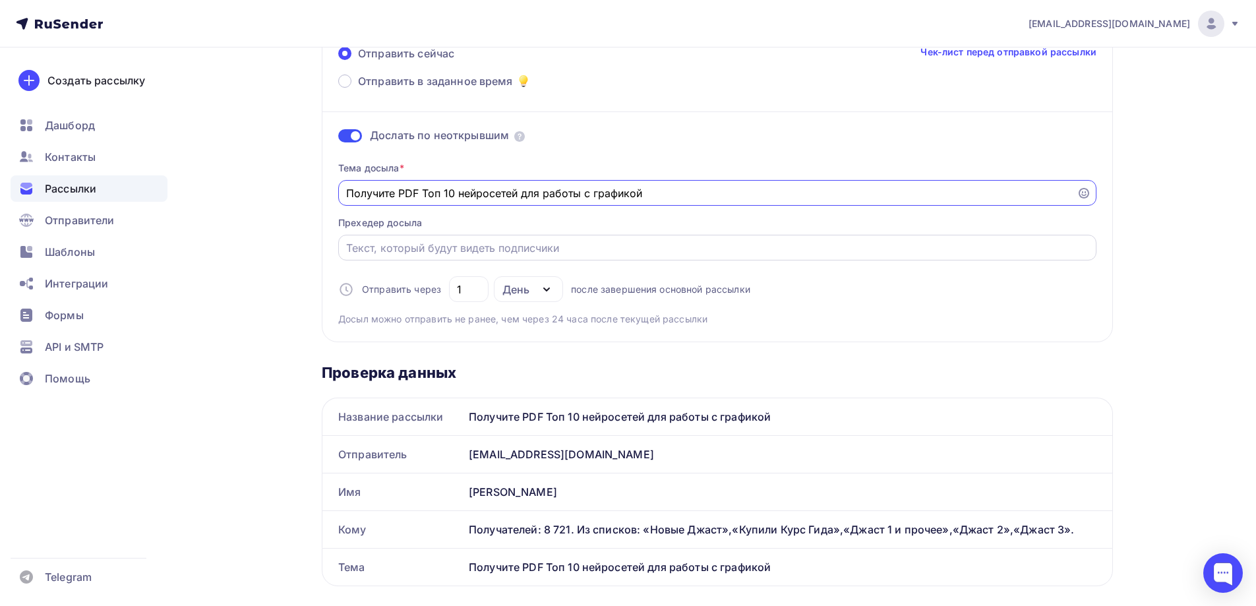
scroll to position [132, 0]
type input "Получите PDF Топ 10 нейросетей для работы с графикой"
click at [463, 287] on input "1" at bounding box center [469, 289] width 24 height 16
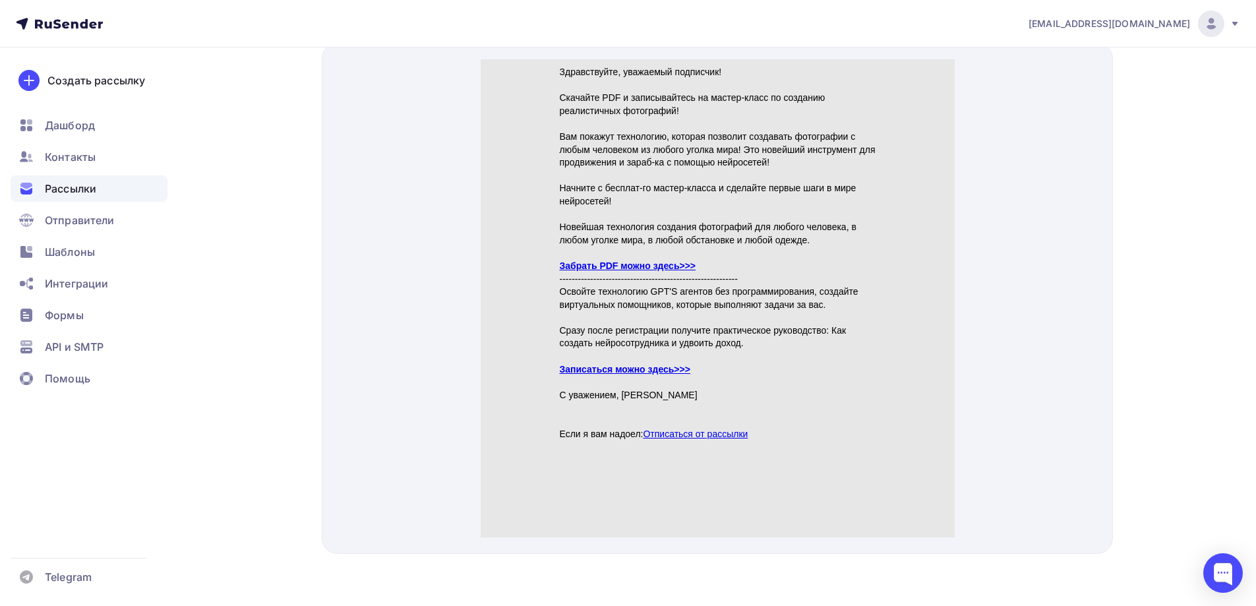
scroll to position [736, 0]
type input "2"
click at [660, 248] on link "Забрать PDF можно здесь>>>" at bounding box center [627, 249] width 136 height 11
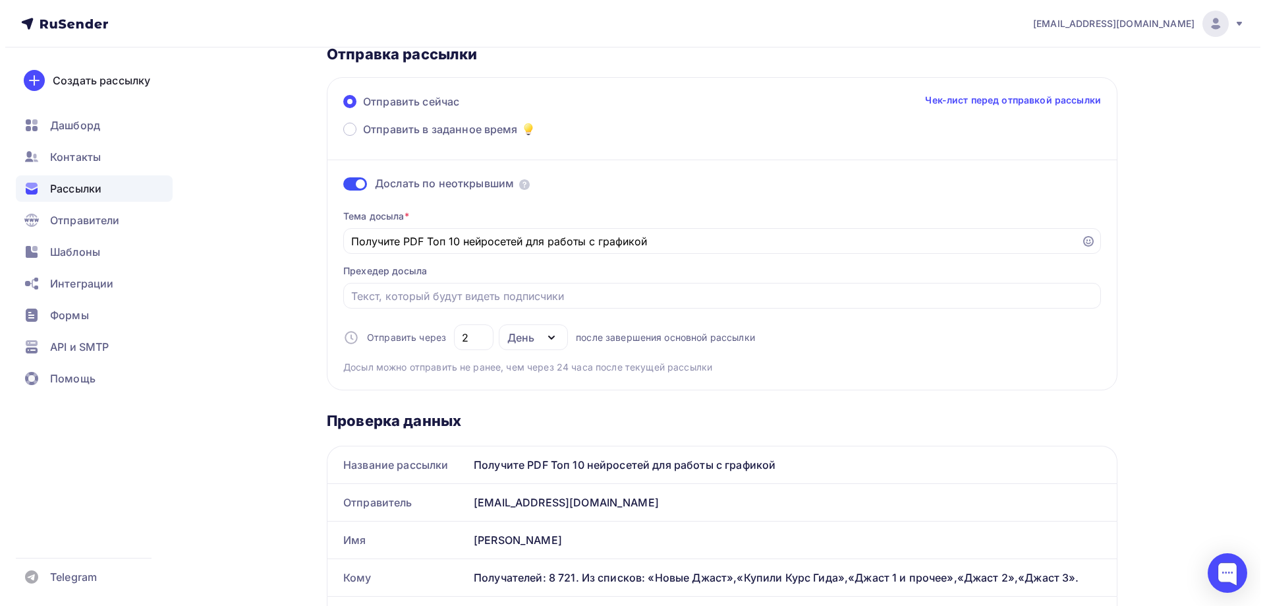
scroll to position [0, 0]
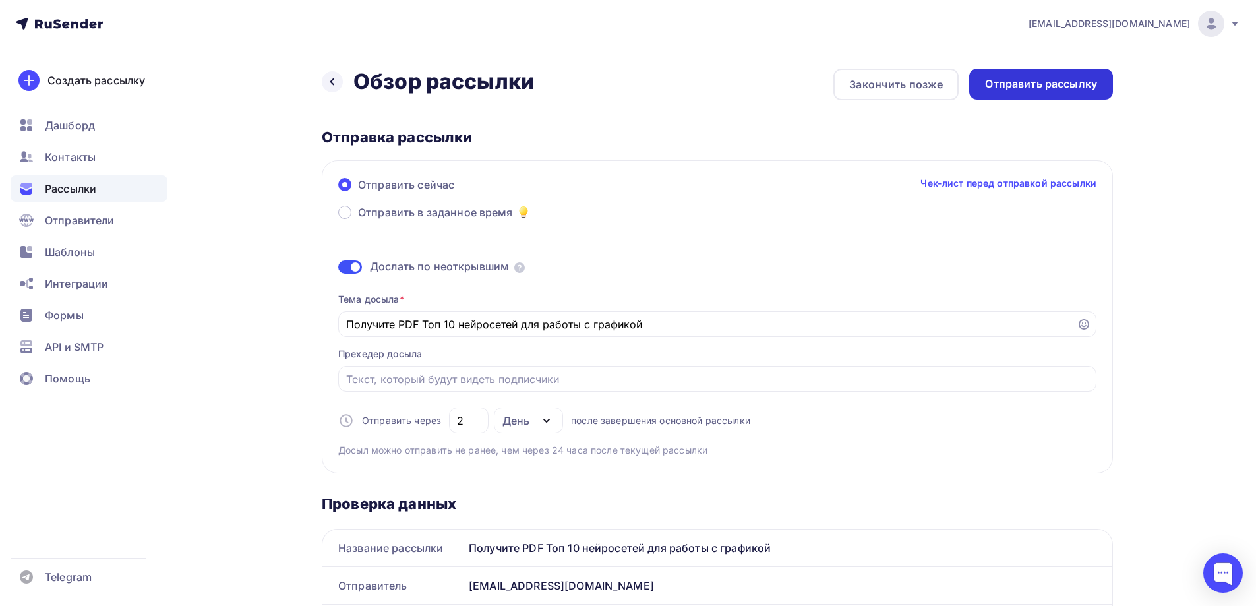
click at [1037, 75] on div "Отправить рассылку" at bounding box center [1041, 84] width 144 height 31
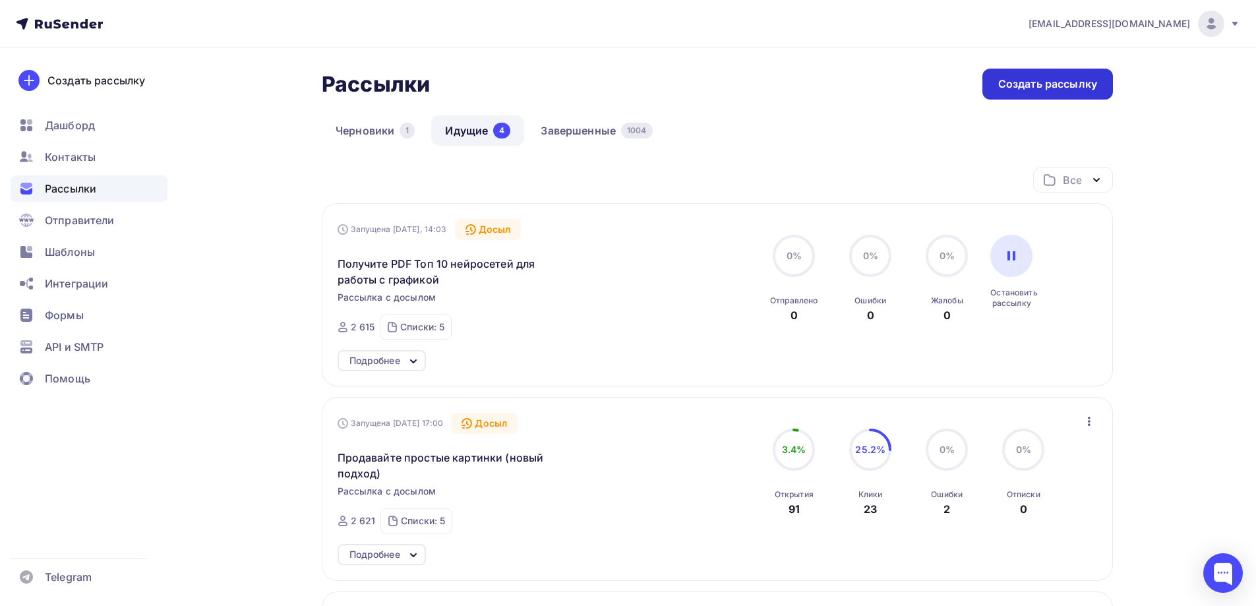
click at [1028, 84] on div "Создать рассылку" at bounding box center [1047, 83] width 99 height 15
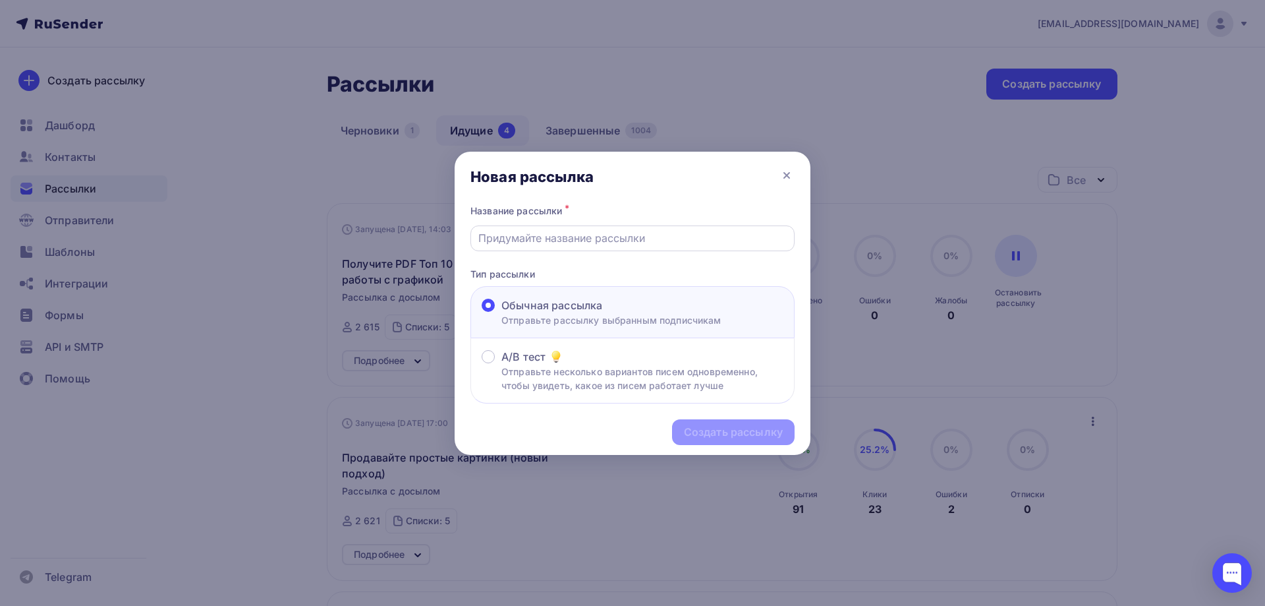
click at [549, 237] on input "text" at bounding box center [632, 238] width 309 height 16
type input "R"
drag, startPoint x: 691, startPoint y: 239, endPoint x: 471, endPoint y: 244, distance: 220.2
click at [471, 244] on div "Как пенсионеру делать gеньги на видео" at bounding box center [633, 238] width 324 height 26
type input "Как пенсионеру делать gеньги на видео"
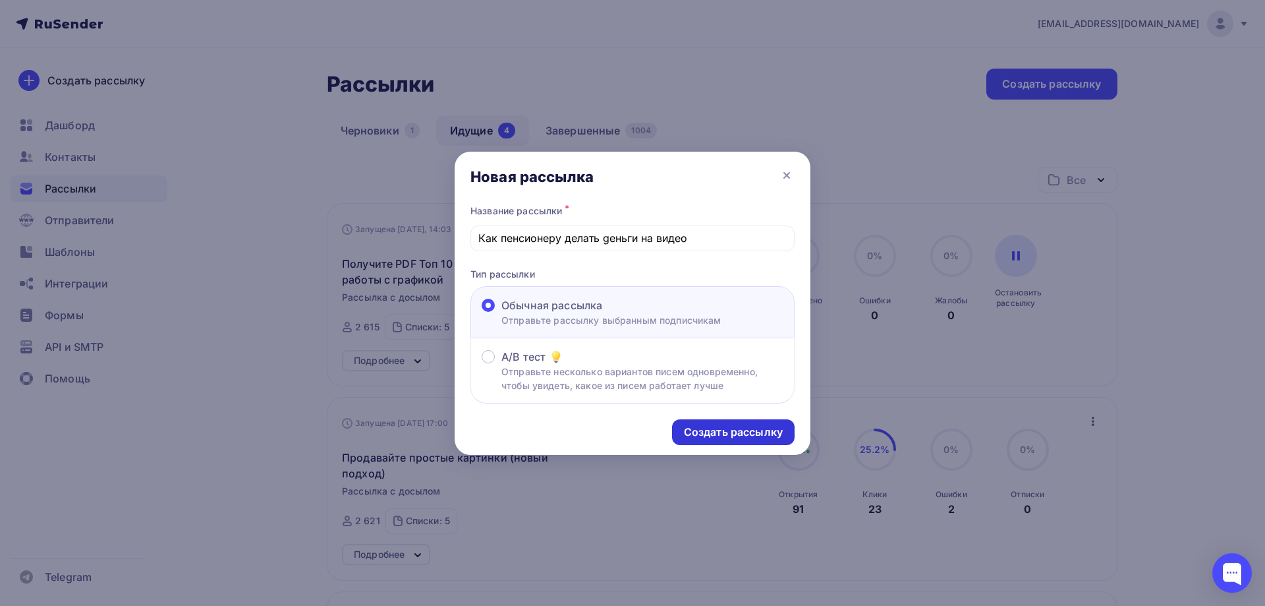
click at [732, 430] on div "Создать рассылку" at bounding box center [733, 431] width 99 height 15
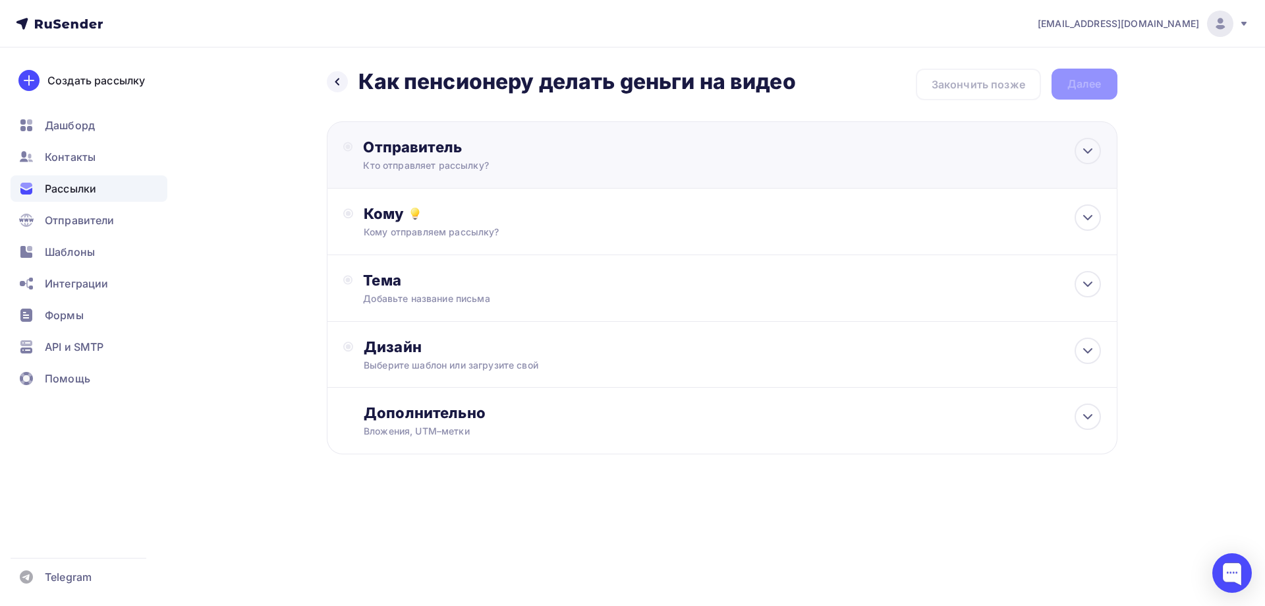
click at [451, 154] on div "Отправитель" at bounding box center [505, 147] width 285 height 18
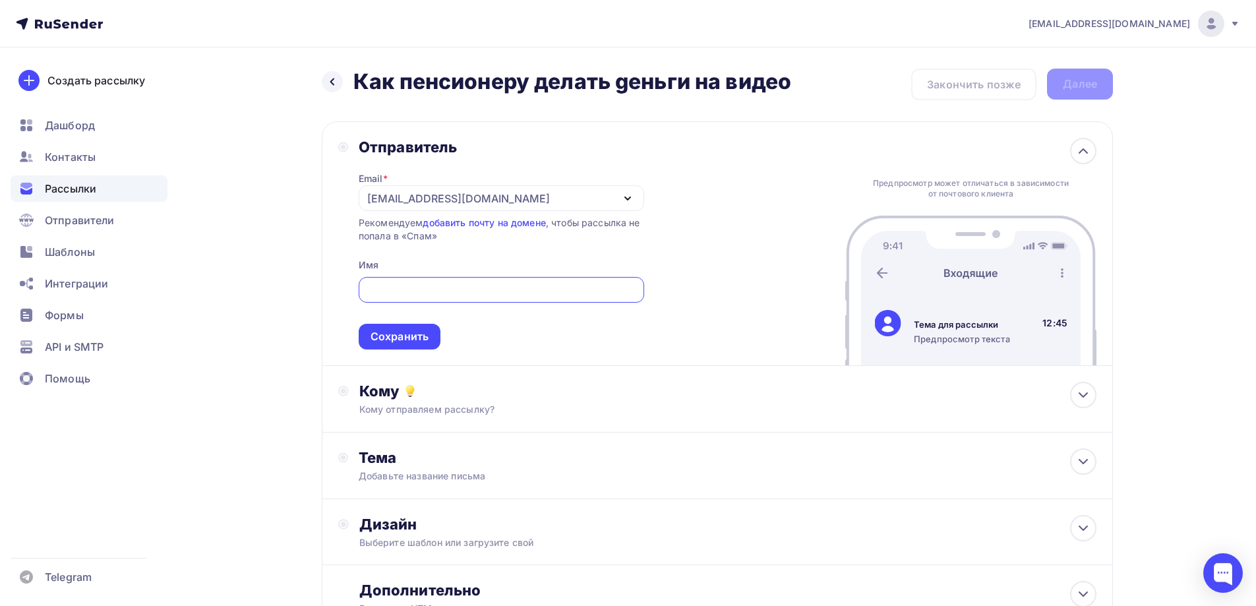
click at [449, 192] on div "[EMAIL_ADDRESS][DOMAIN_NAME]" at bounding box center [458, 198] width 183 height 16
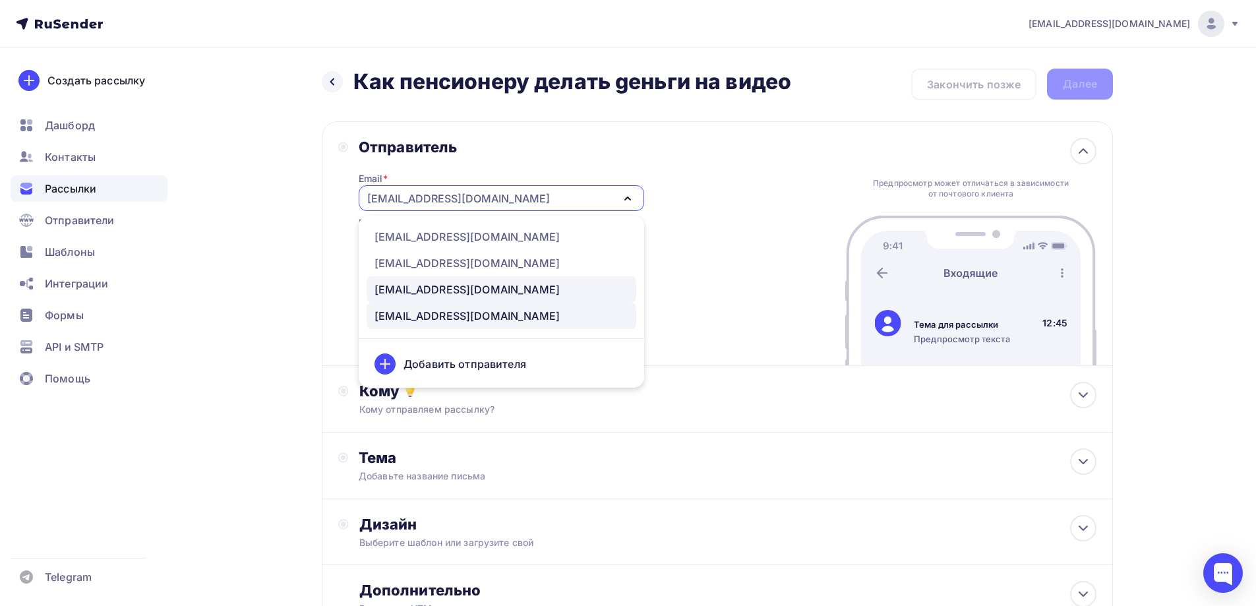
click at [439, 289] on div "[EMAIL_ADDRESS][DOMAIN_NAME]" at bounding box center [466, 289] width 185 height 16
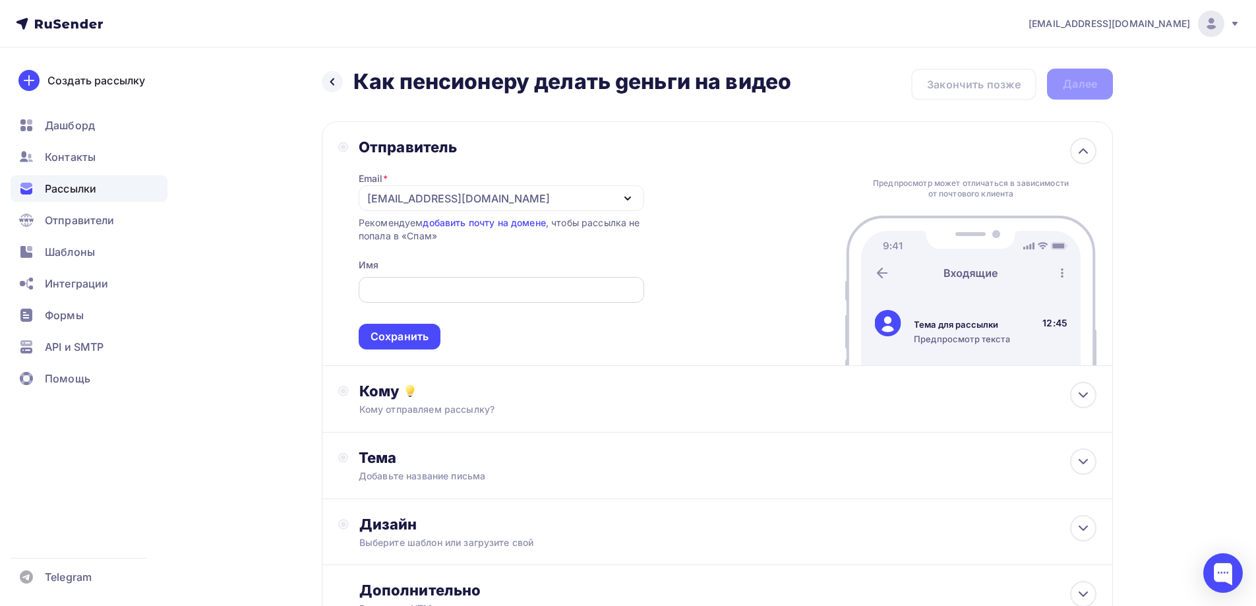
click at [406, 291] on input "text" at bounding box center [501, 290] width 270 height 16
type input "[PERSON_NAME]"
click at [411, 329] on div "Сохранить" at bounding box center [399, 336] width 58 height 15
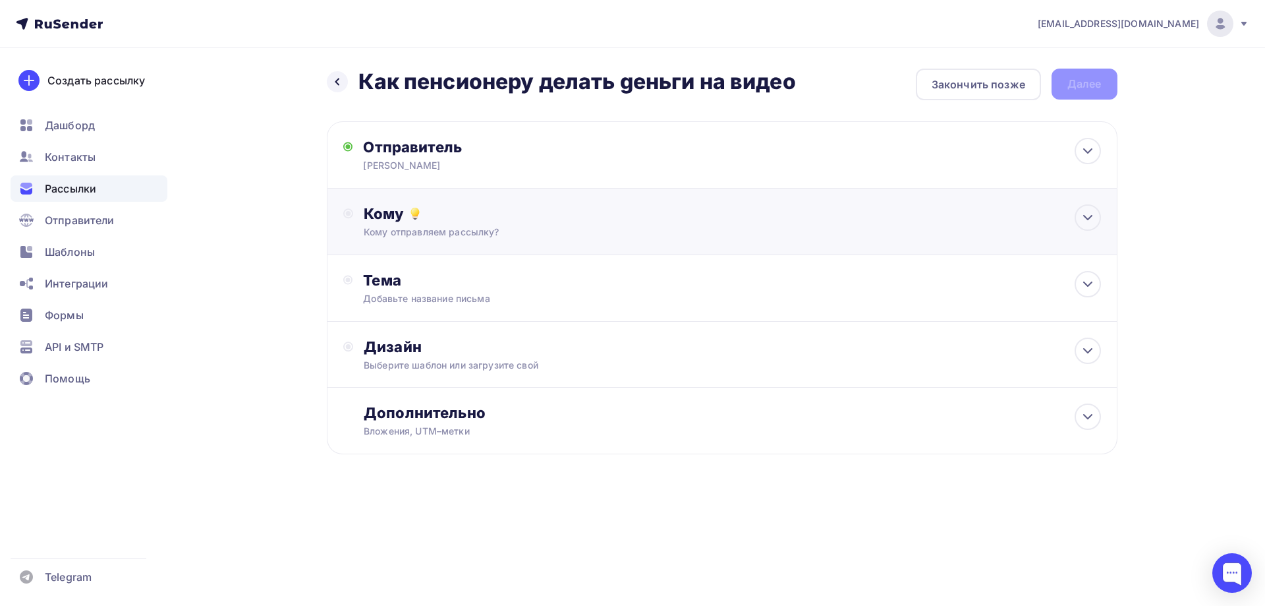
click at [405, 229] on div "Кому отправляем рассылку?" at bounding box center [696, 231] width 664 height 13
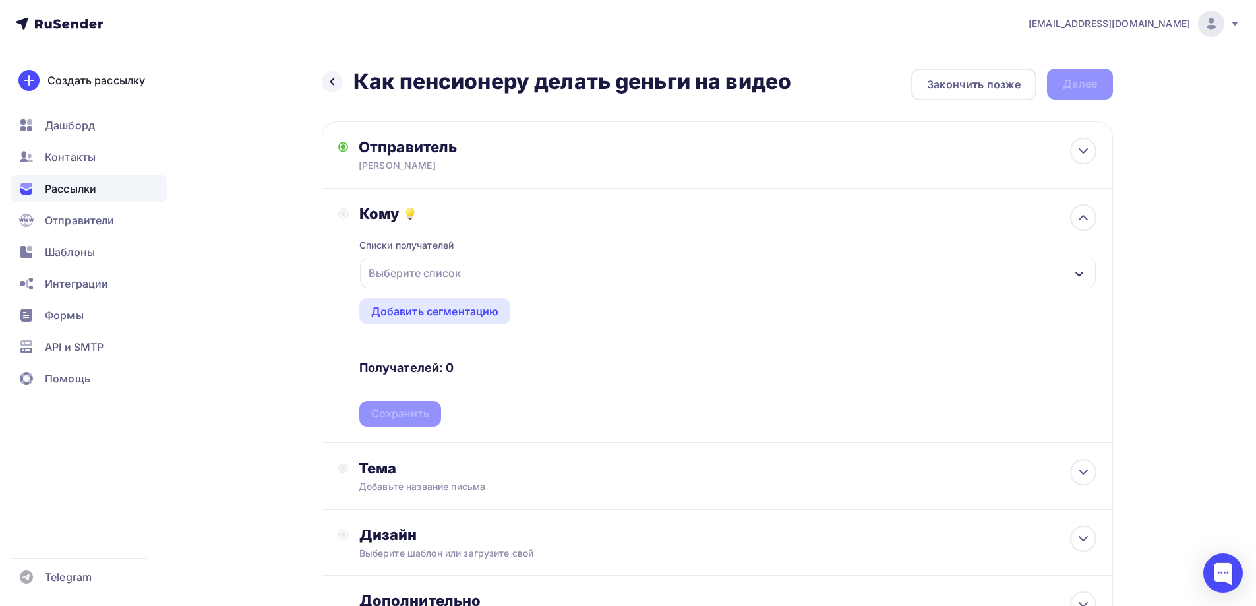
click at [398, 272] on div "Выберите список" at bounding box center [414, 273] width 103 height 24
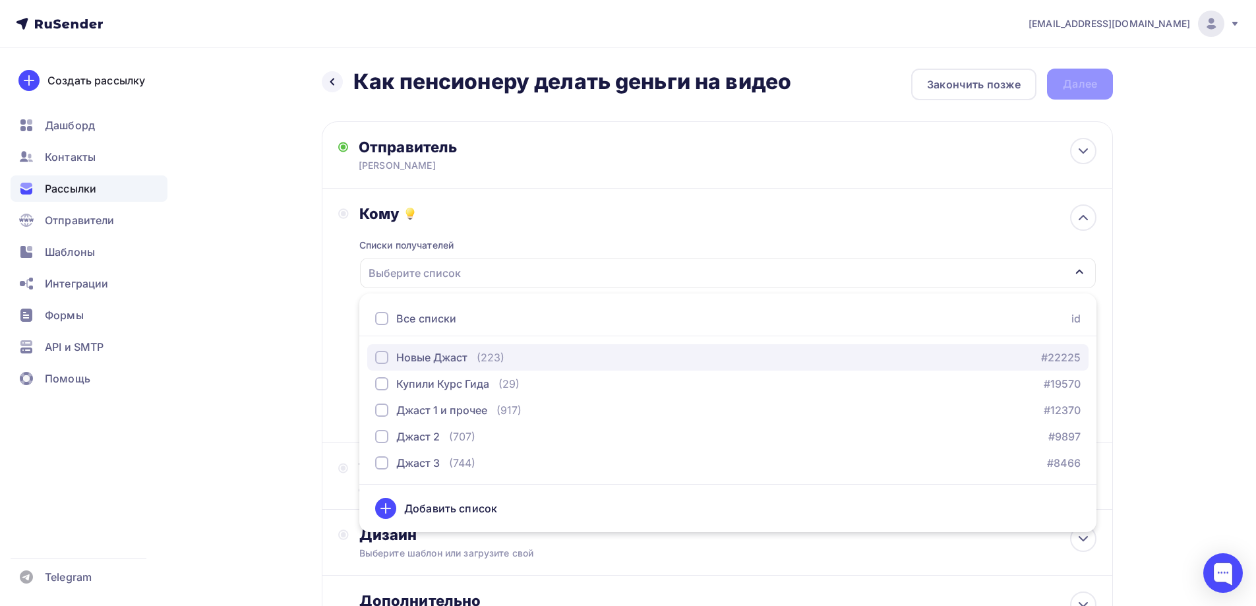
click at [380, 355] on div "button" at bounding box center [381, 357] width 13 height 13
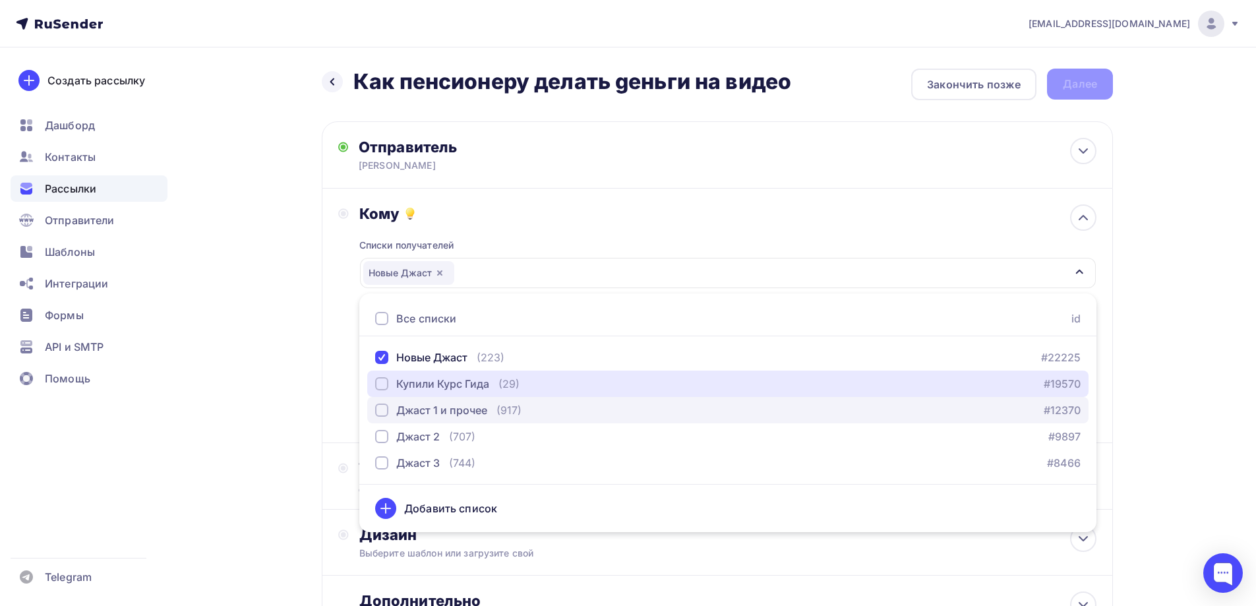
drag, startPoint x: 380, startPoint y: 384, endPoint x: 380, endPoint y: 403, distance: 19.8
click at [380, 385] on div "button" at bounding box center [381, 383] width 13 height 13
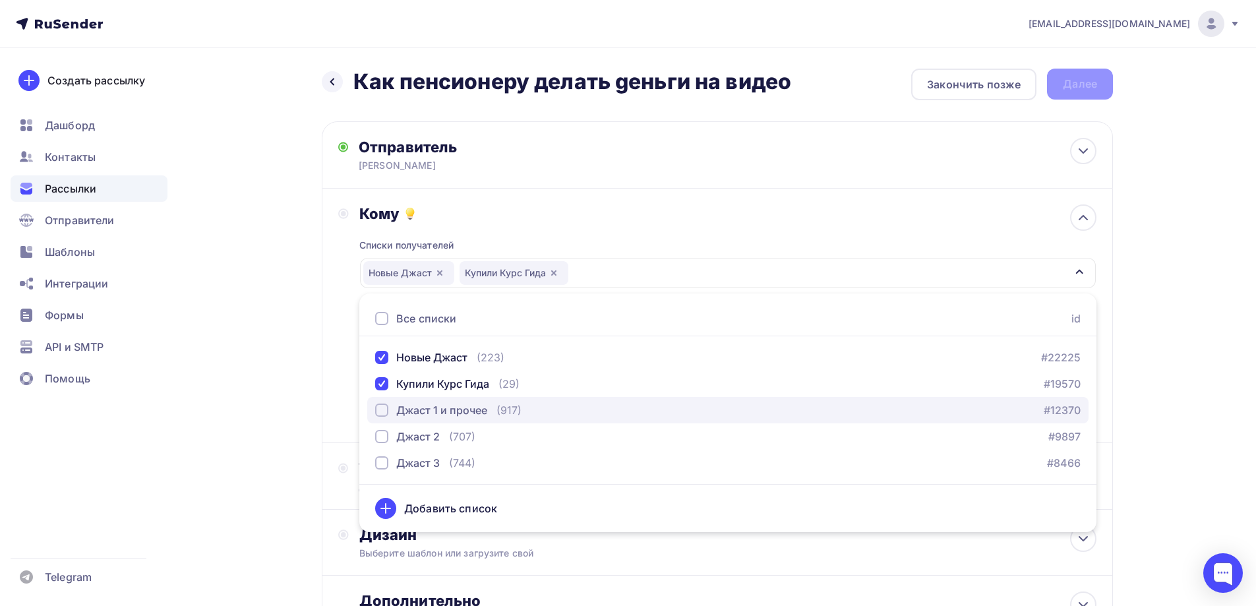
click at [381, 409] on div "button" at bounding box center [381, 409] width 13 height 13
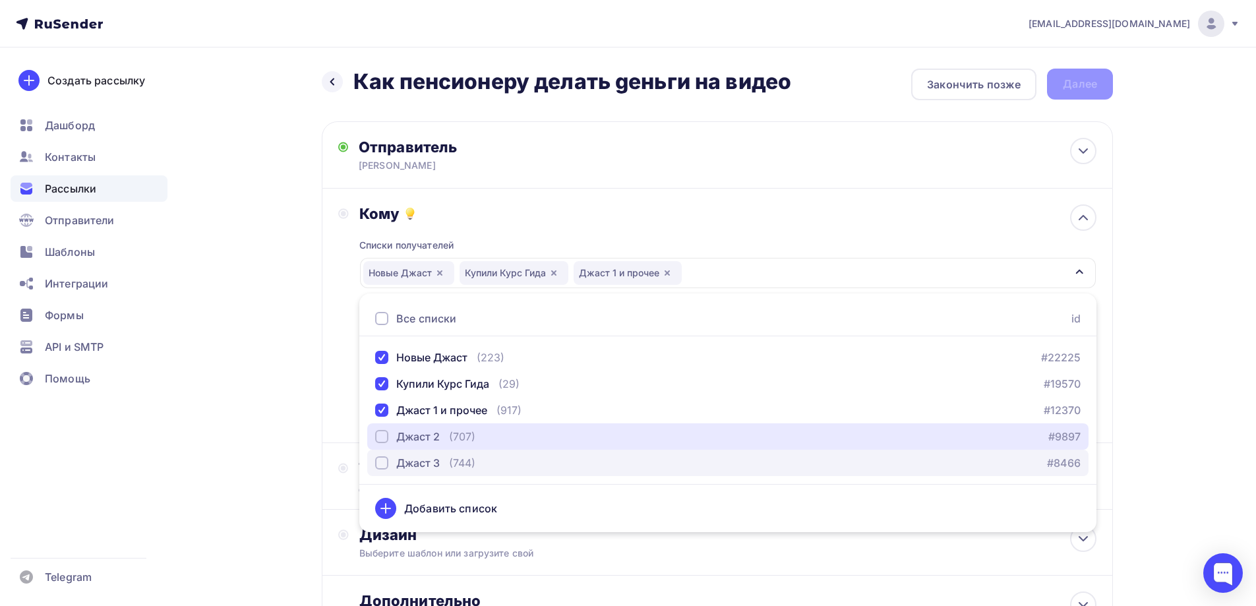
drag, startPoint x: 382, startPoint y: 436, endPoint x: 382, endPoint y: 461, distance: 25.7
click at [382, 440] on div "button" at bounding box center [381, 436] width 13 height 13
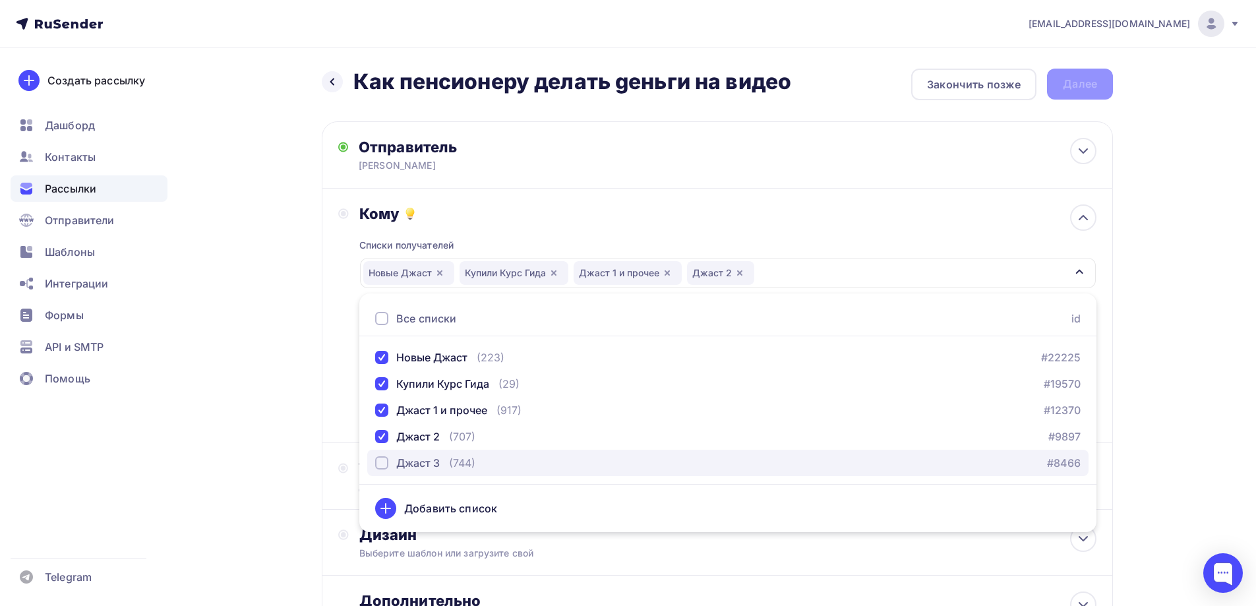
click at [382, 466] on div "button" at bounding box center [381, 462] width 13 height 13
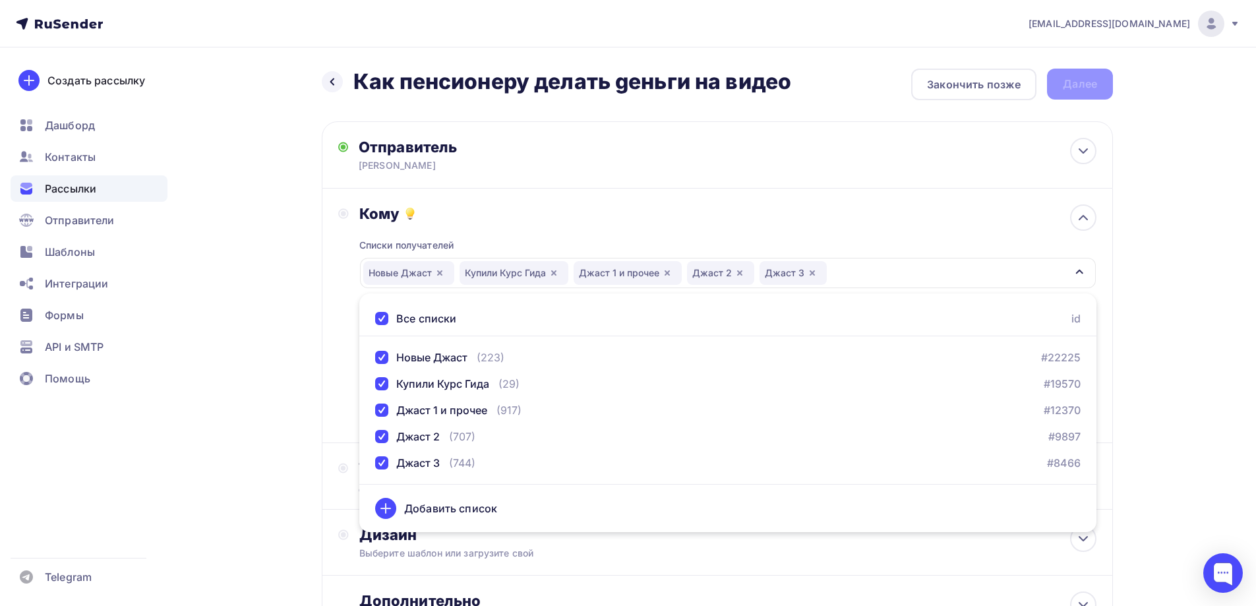
click at [256, 446] on div "Назад Как пенсионеру делать gеньги на видео Как пенсионеру делать gеньги на вид…" at bounding box center [628, 387] width 1080 height 680
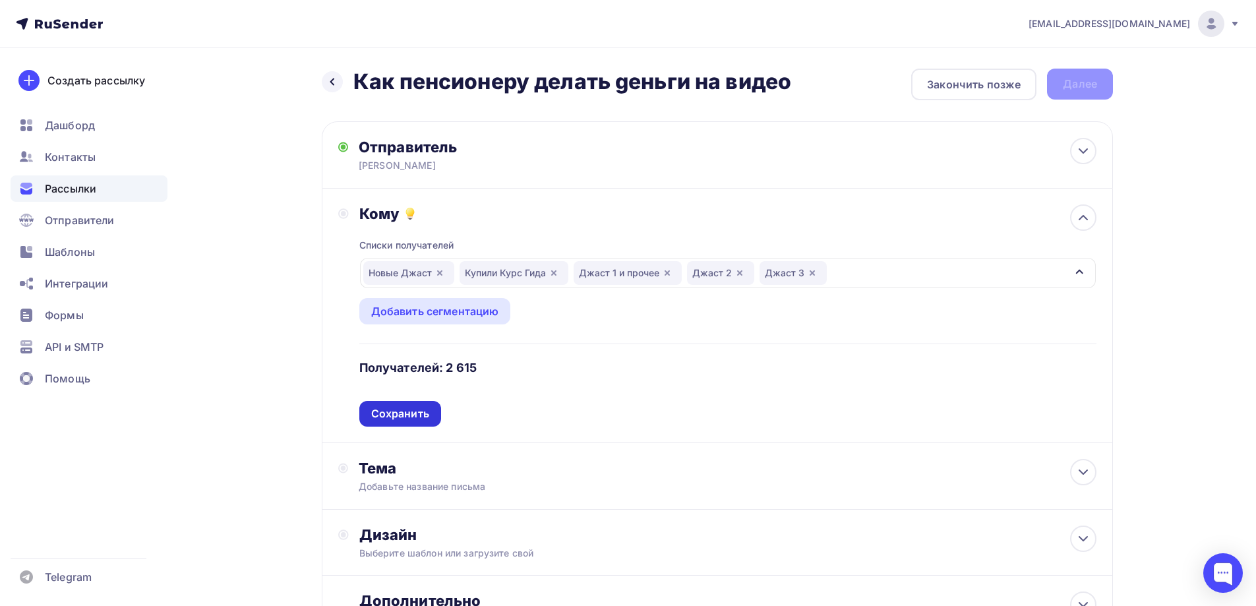
click at [397, 410] on div "Сохранить" at bounding box center [400, 413] width 58 height 15
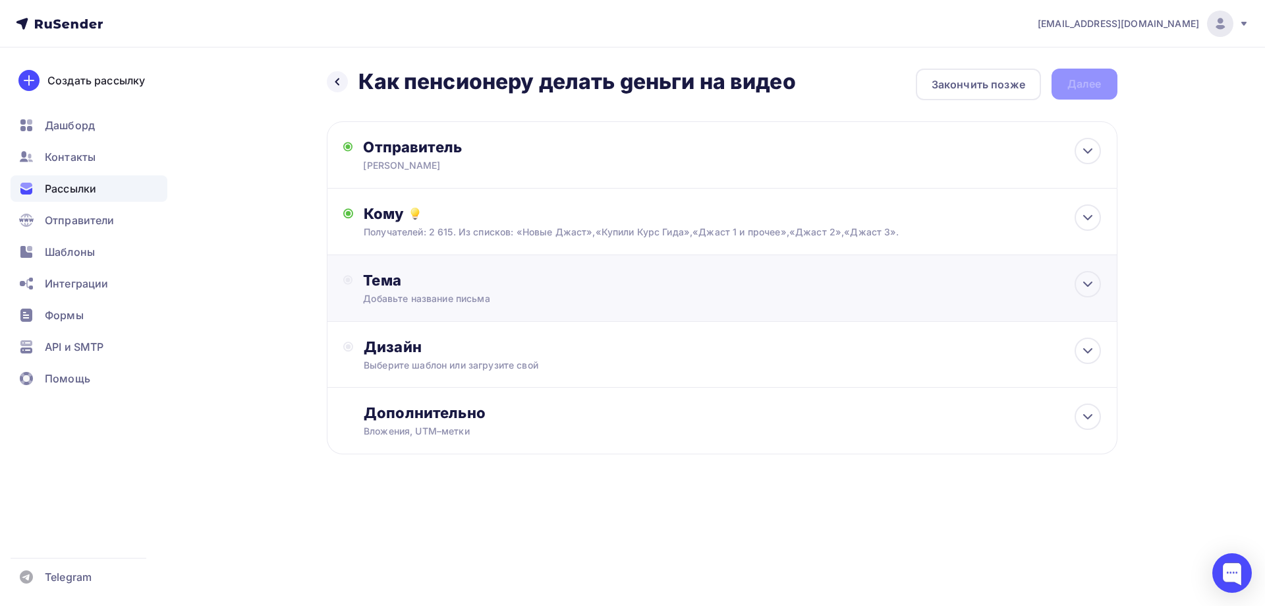
click at [400, 305] on div "Тема Добавьте название письма Тема * Рекомендуем использовать не более 150 симв…" at bounding box center [722, 288] width 791 height 67
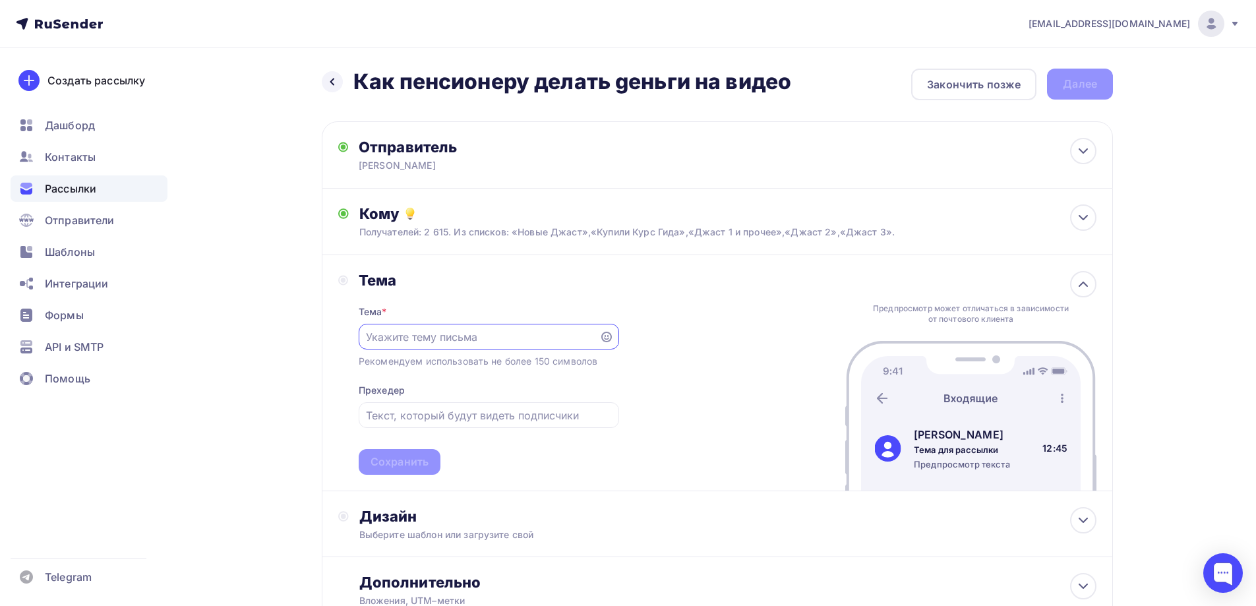
paste input "Как пенсионеру делать gеньги на видео"
type input "Как пенсионеру делать gеньги на видео"
click at [402, 463] on div "Сохранить" at bounding box center [399, 461] width 58 height 15
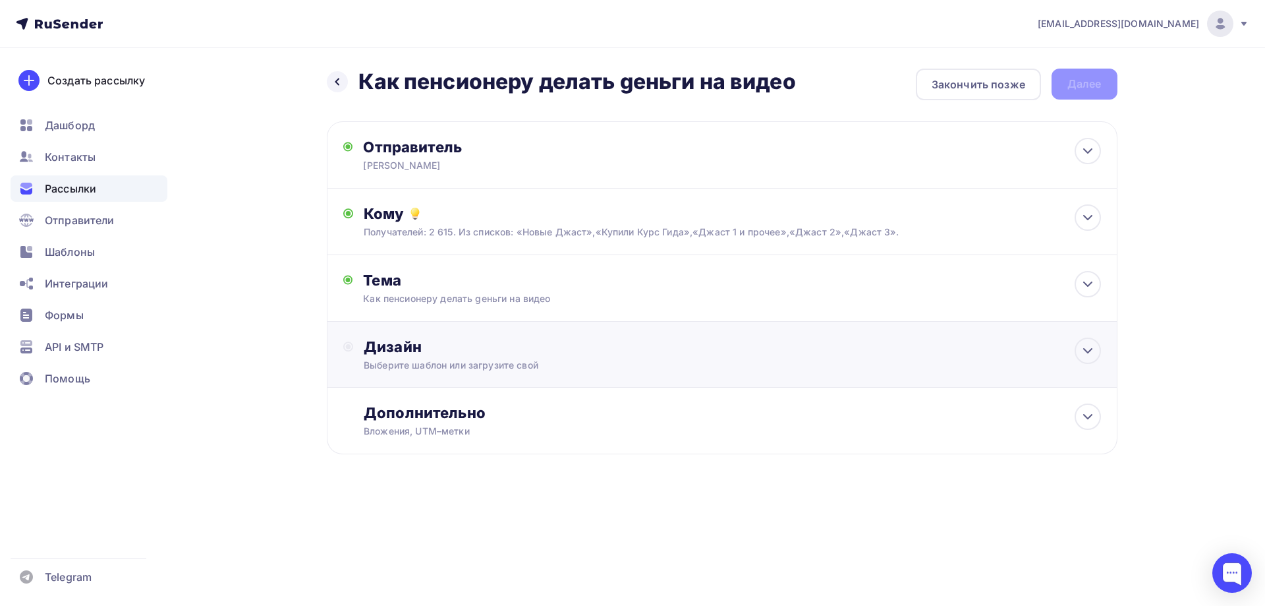
click at [402, 355] on div "Дизайн" at bounding box center [732, 346] width 737 height 18
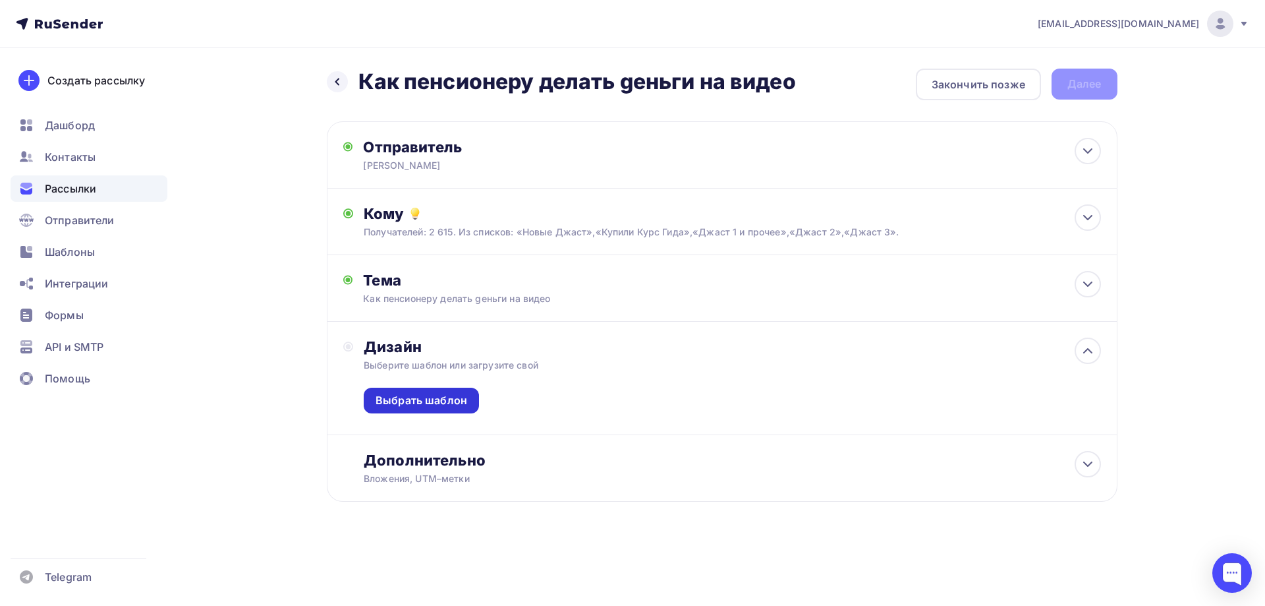
click at [399, 403] on div "Выбрать шаблон" at bounding box center [422, 400] width 92 height 15
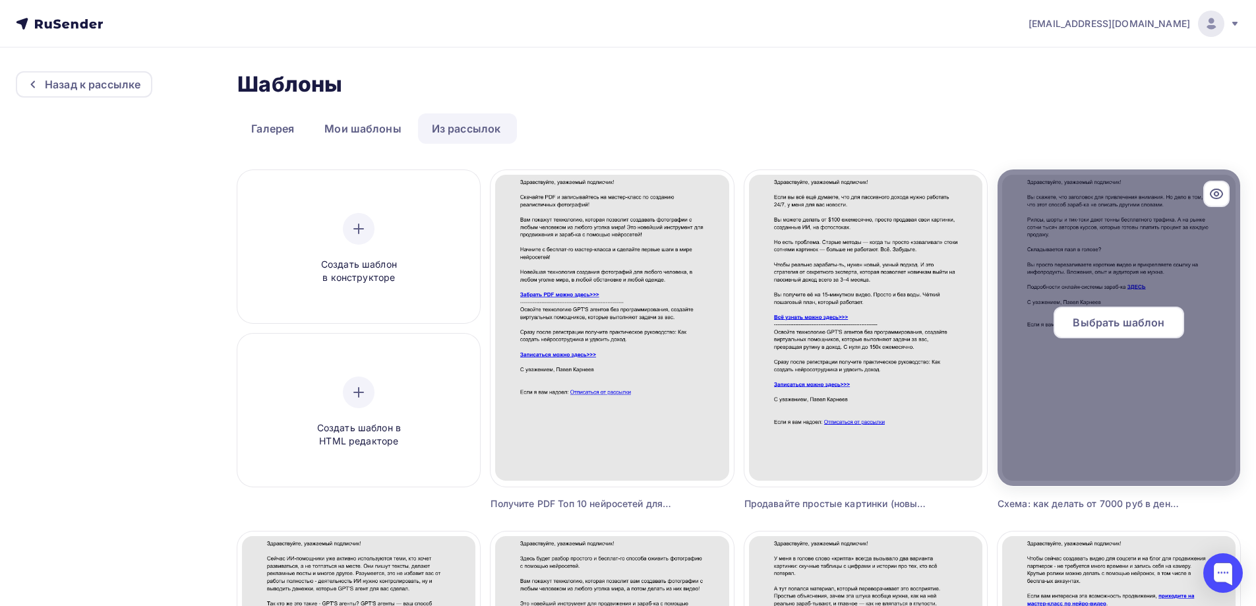
click at [1109, 319] on span "Выбрать шаблон" at bounding box center [1118, 322] width 92 height 16
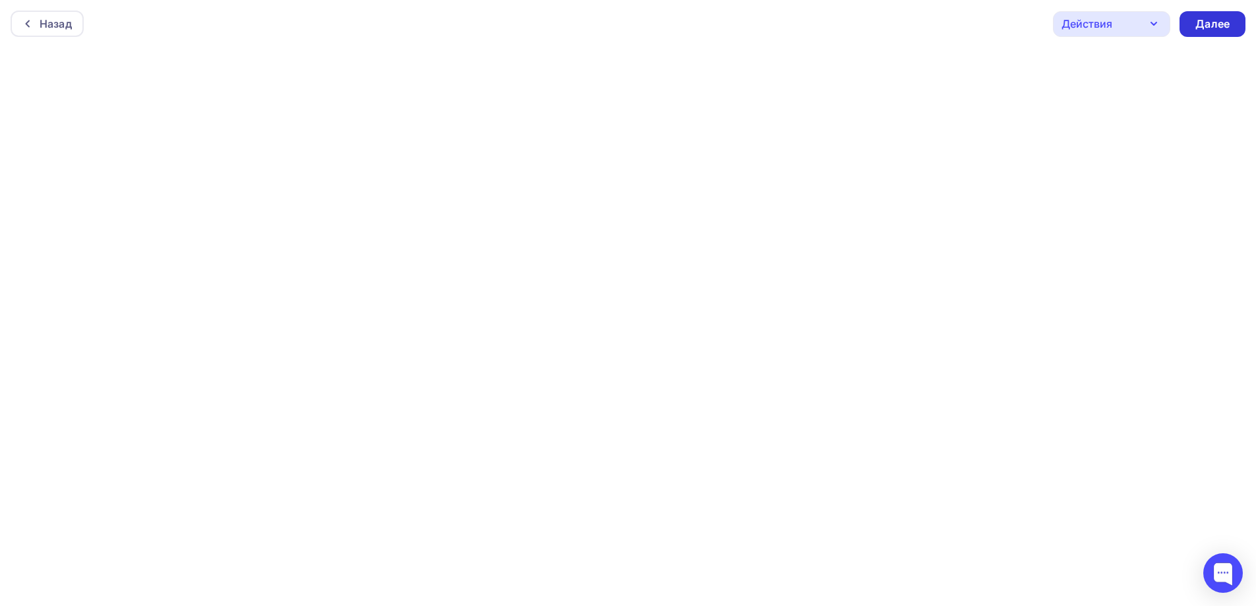
click at [1216, 22] on div "Далее" at bounding box center [1212, 23] width 34 height 15
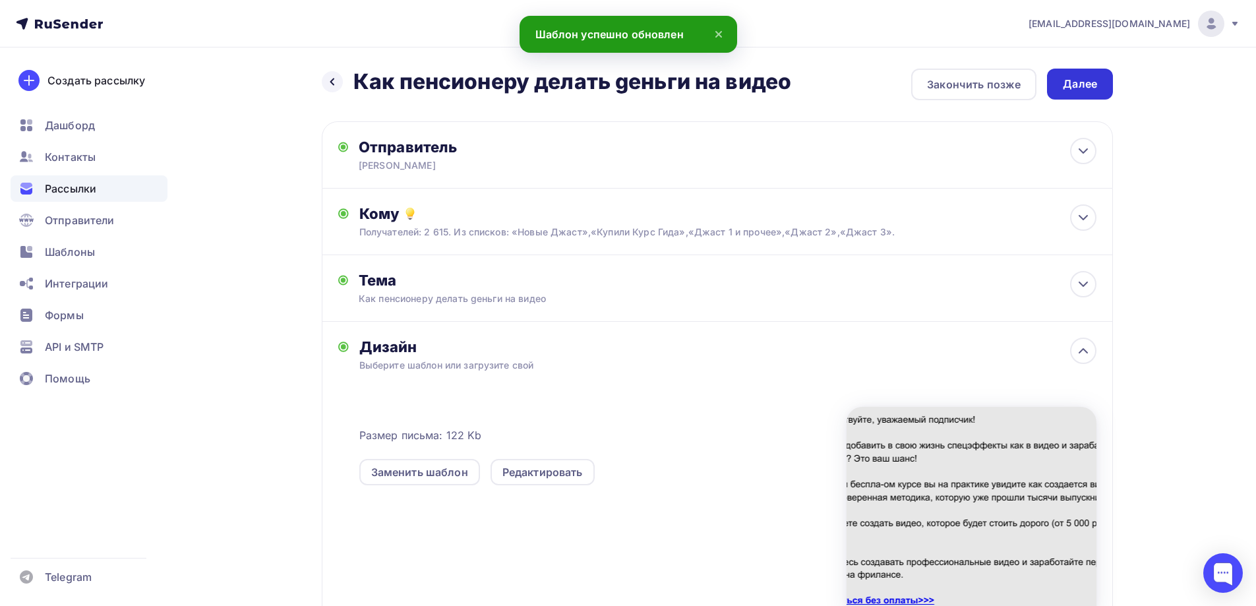
click at [1072, 84] on div "Далее" at bounding box center [1079, 83] width 34 height 15
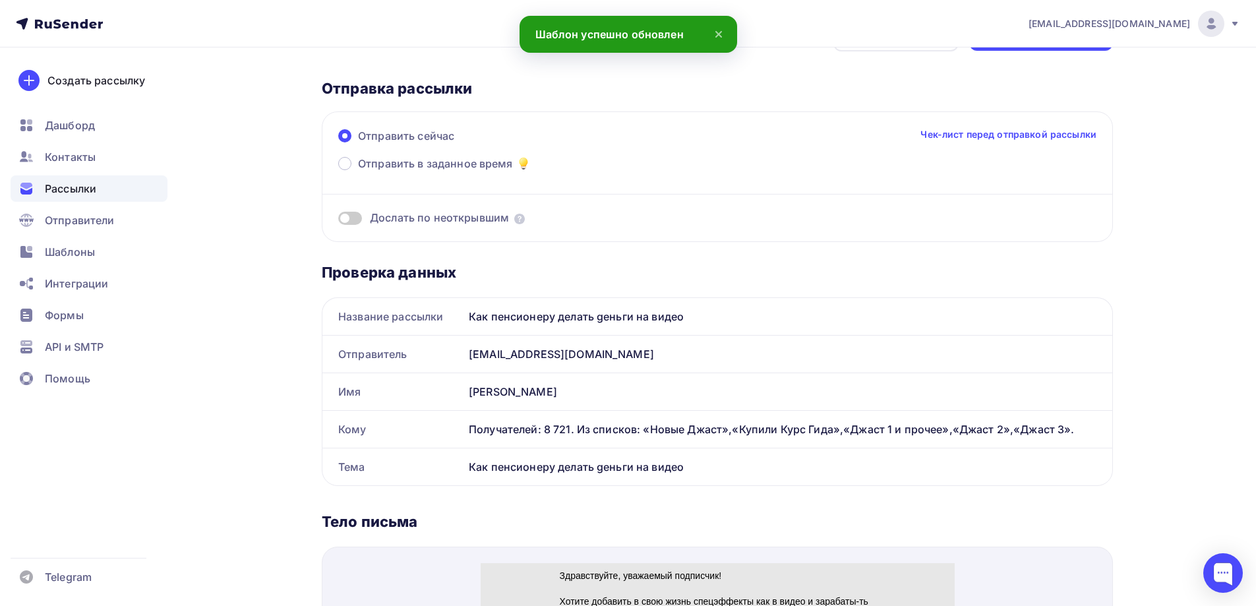
scroll to position [66, 0]
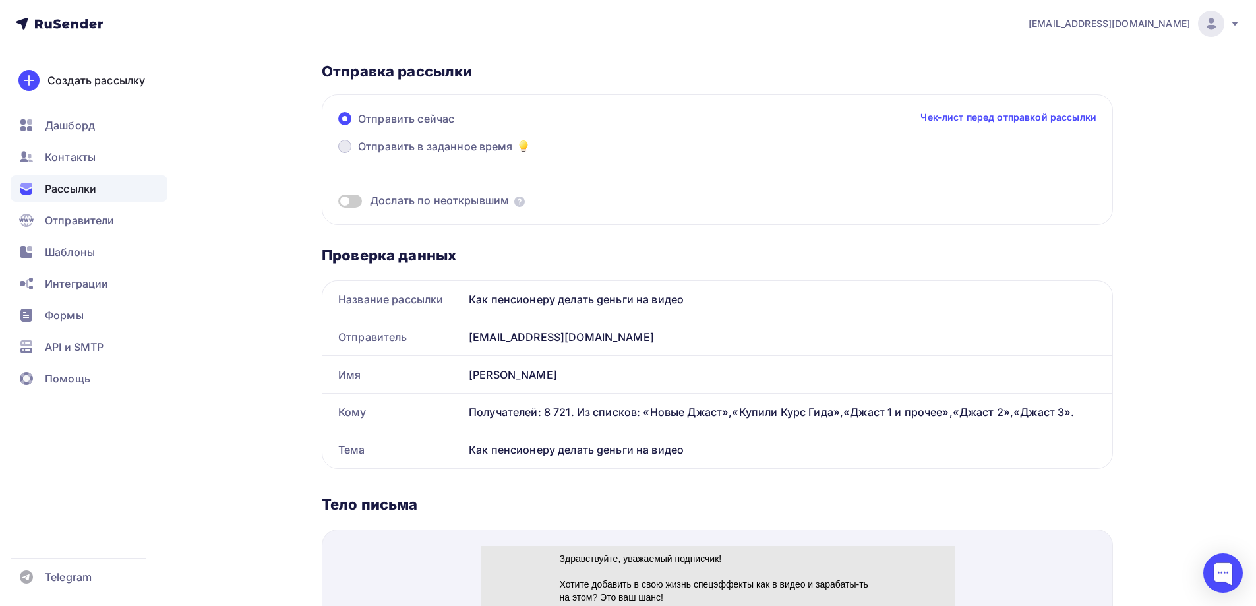
click at [345, 146] on span at bounding box center [344, 146] width 13 height 13
click at [358, 154] on input "Отправить в заданное время" at bounding box center [358, 154] width 0 height 0
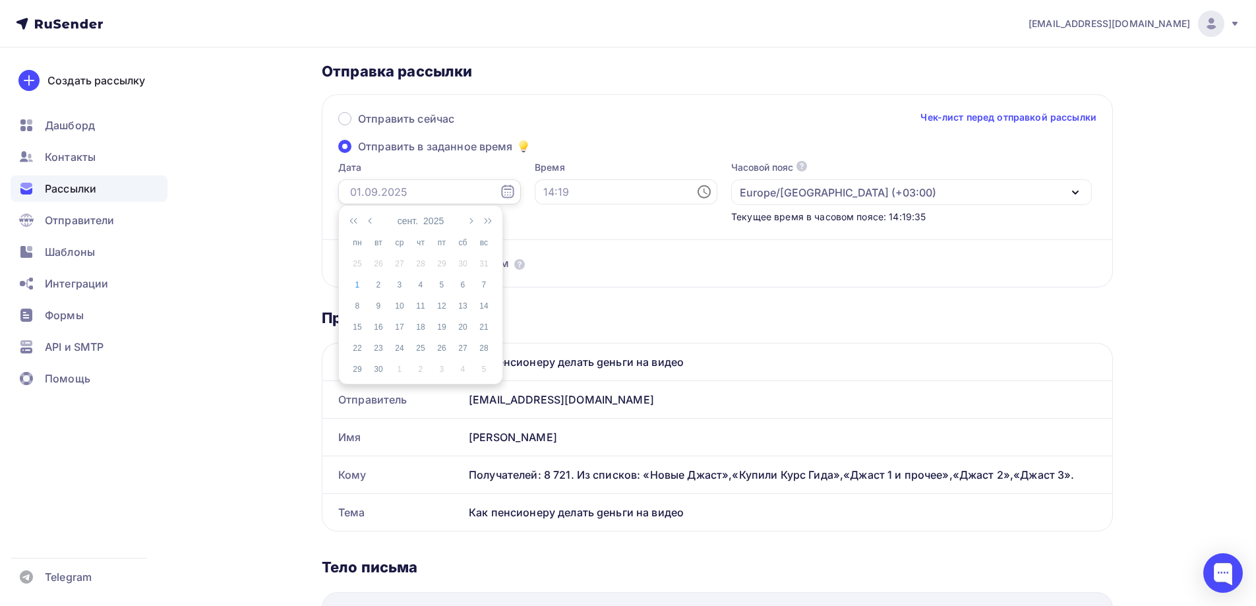
click at [384, 190] on input "text" at bounding box center [429, 191] width 183 height 25
click at [358, 287] on div "1" at bounding box center [357, 285] width 21 height 12
type input "[DATE]"
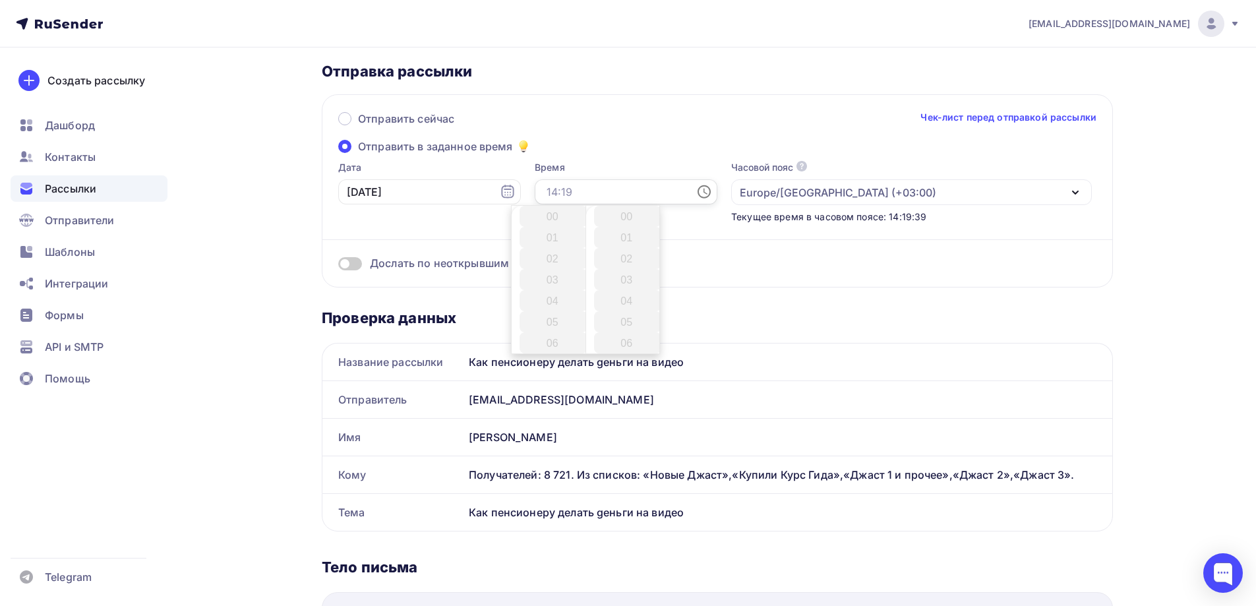
click at [544, 190] on input "text" at bounding box center [626, 191] width 183 height 25
click at [547, 262] on li "21" at bounding box center [553, 263] width 68 height 21
type input "21:00"
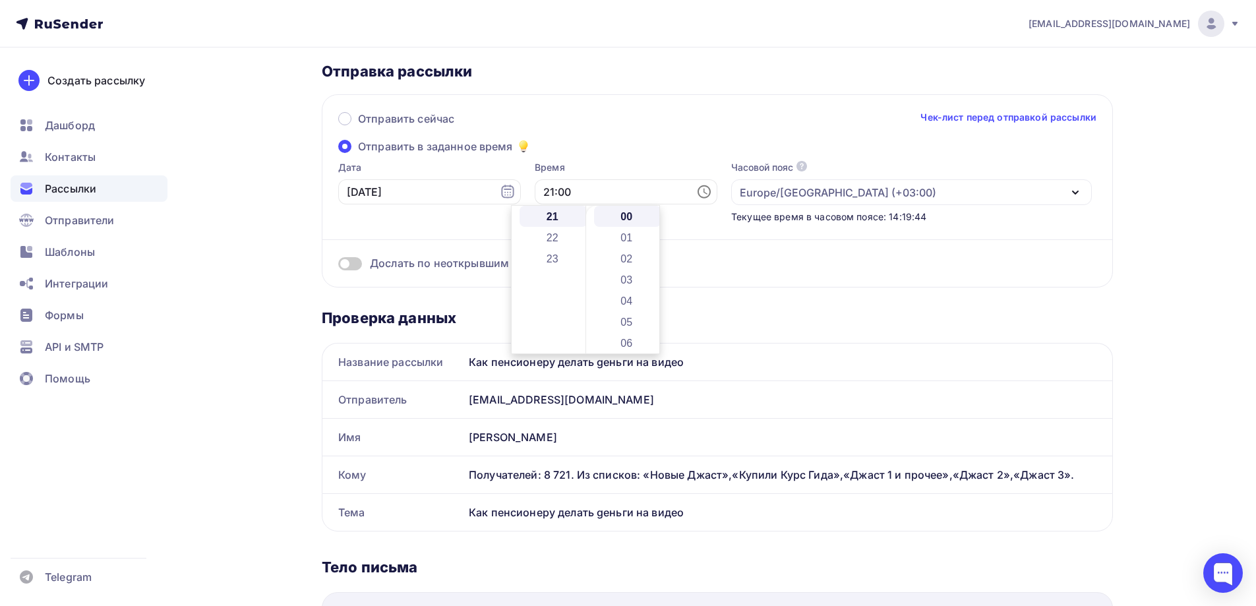
click at [711, 253] on div "Дослать по неоткрывшим" at bounding box center [717, 246] width 758 height 47
click at [354, 262] on span at bounding box center [350, 263] width 24 height 13
click at [338, 266] on input "checkbox" at bounding box center [338, 266] width 0 height 0
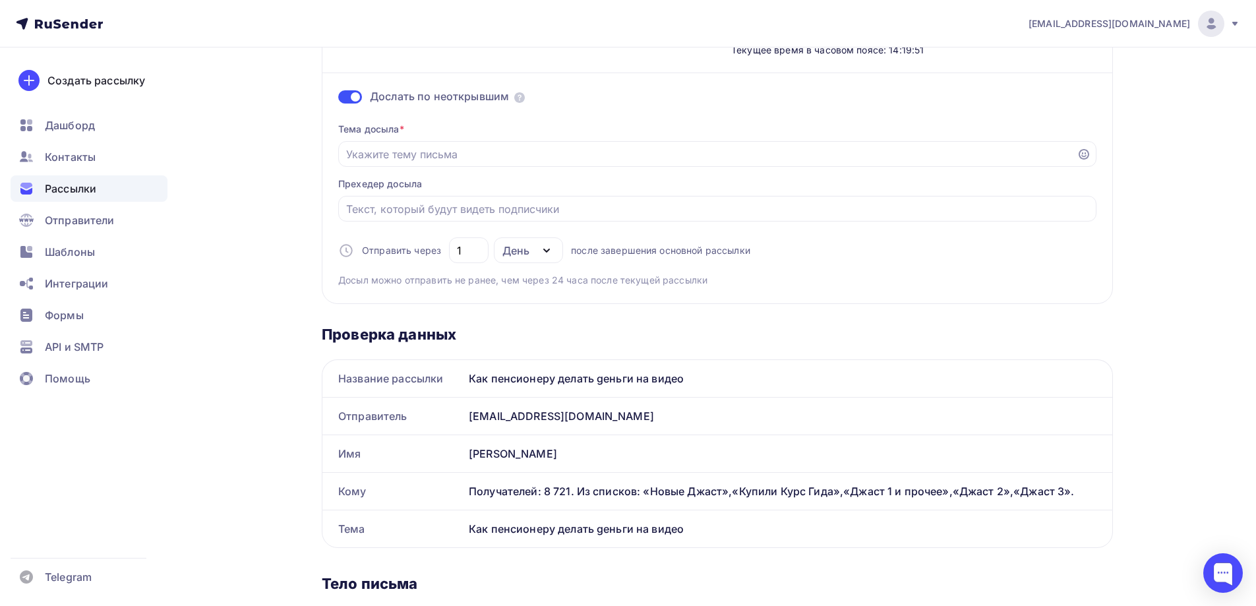
scroll to position [198, 0]
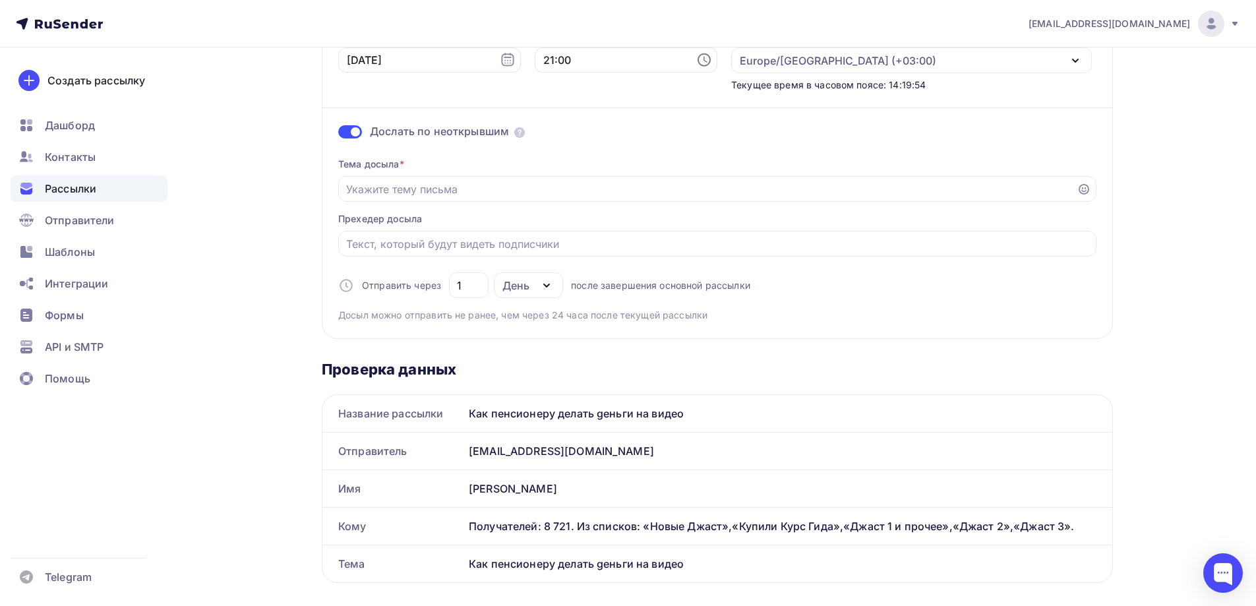
drag, startPoint x: 689, startPoint y: 415, endPoint x: 457, endPoint y: 419, distance: 231.4
click at [457, 419] on div "Название рассылки Как пенсионеру делать gеньги на видео" at bounding box center [717, 413] width 791 height 38
copy div "Название рассылки Как пенсионеру делать gеньги на видео"
paste input "Как пенсионеру делать gеньги на видео"
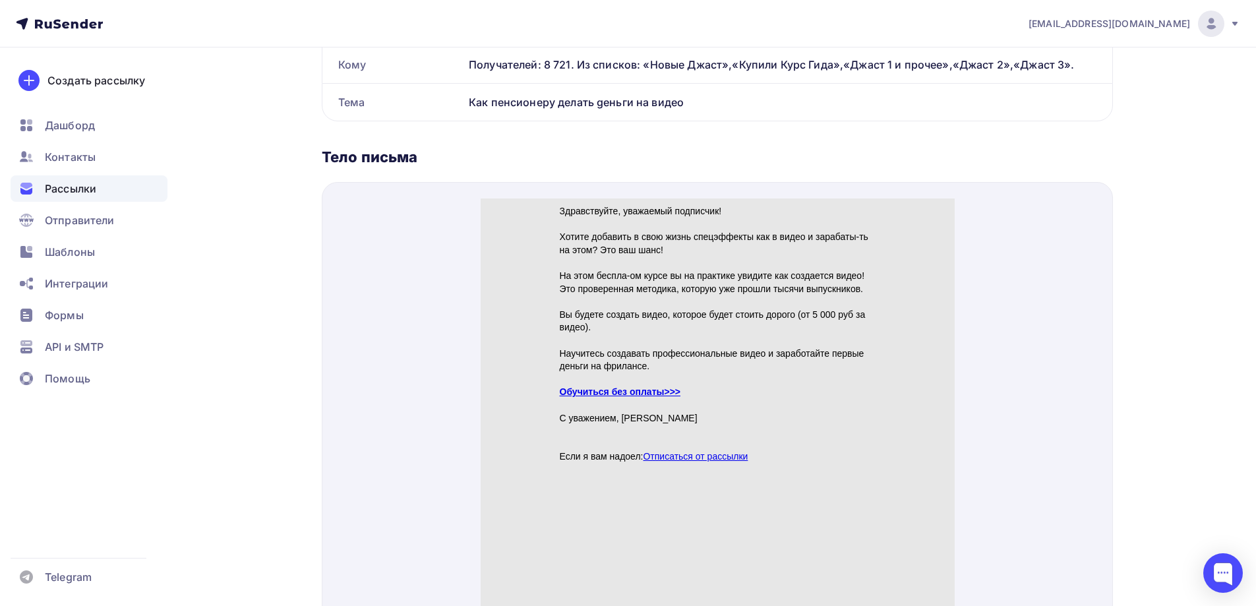
scroll to position [725, 0]
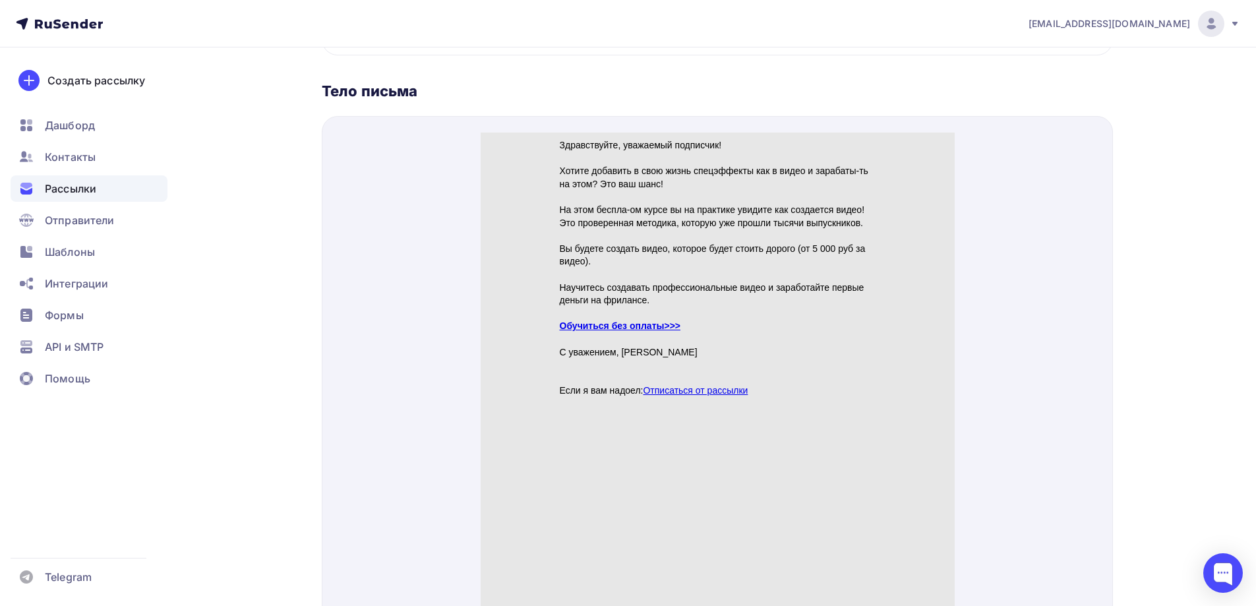
type input "Как пенсионеру делать gеньги на видео"
click at [660, 308] on link "Обучиться без оплаты>>>" at bounding box center [619, 309] width 121 height 11
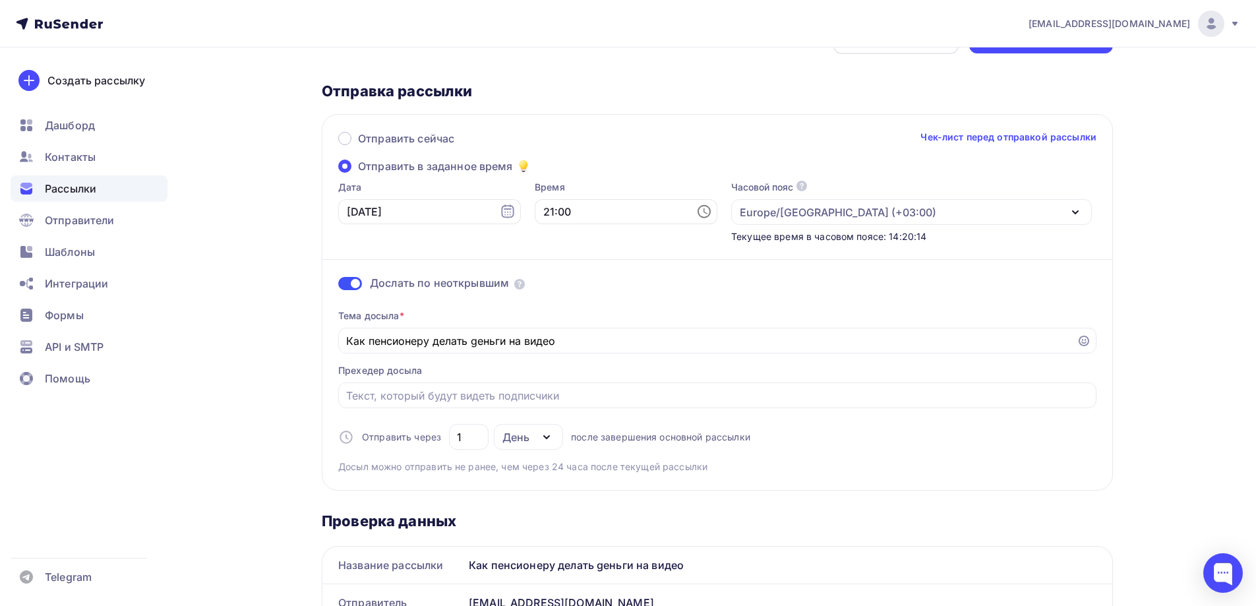
scroll to position [0, 0]
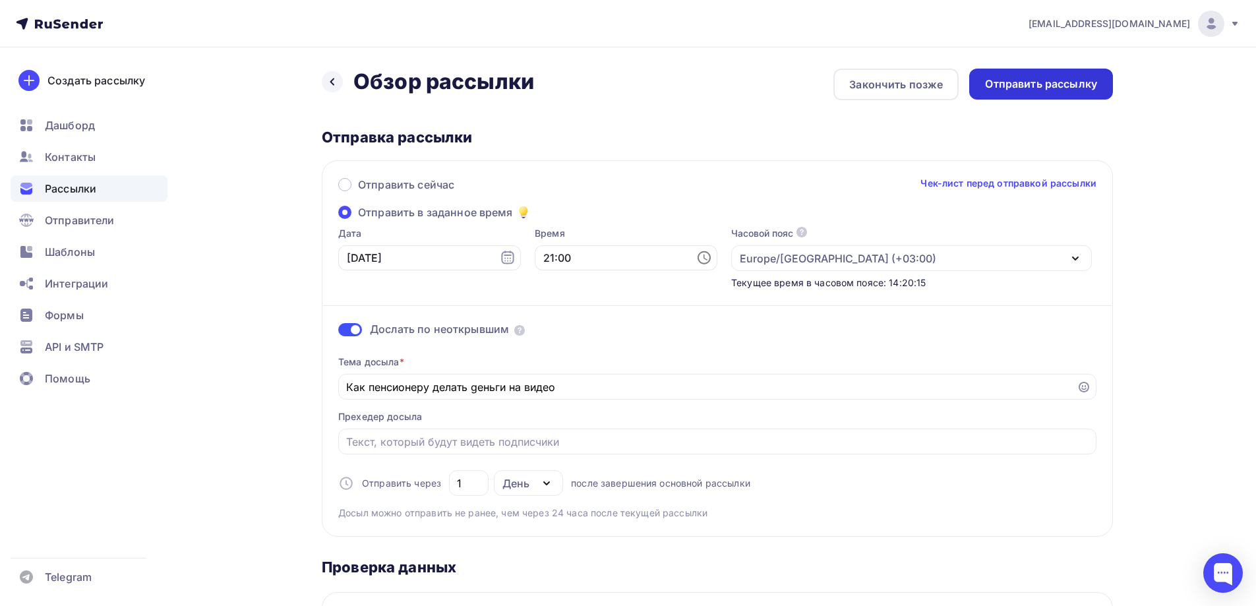
click at [1057, 80] on div "Отправить рассылку" at bounding box center [1041, 83] width 112 height 15
